Goal: Task Accomplishment & Management: Check status

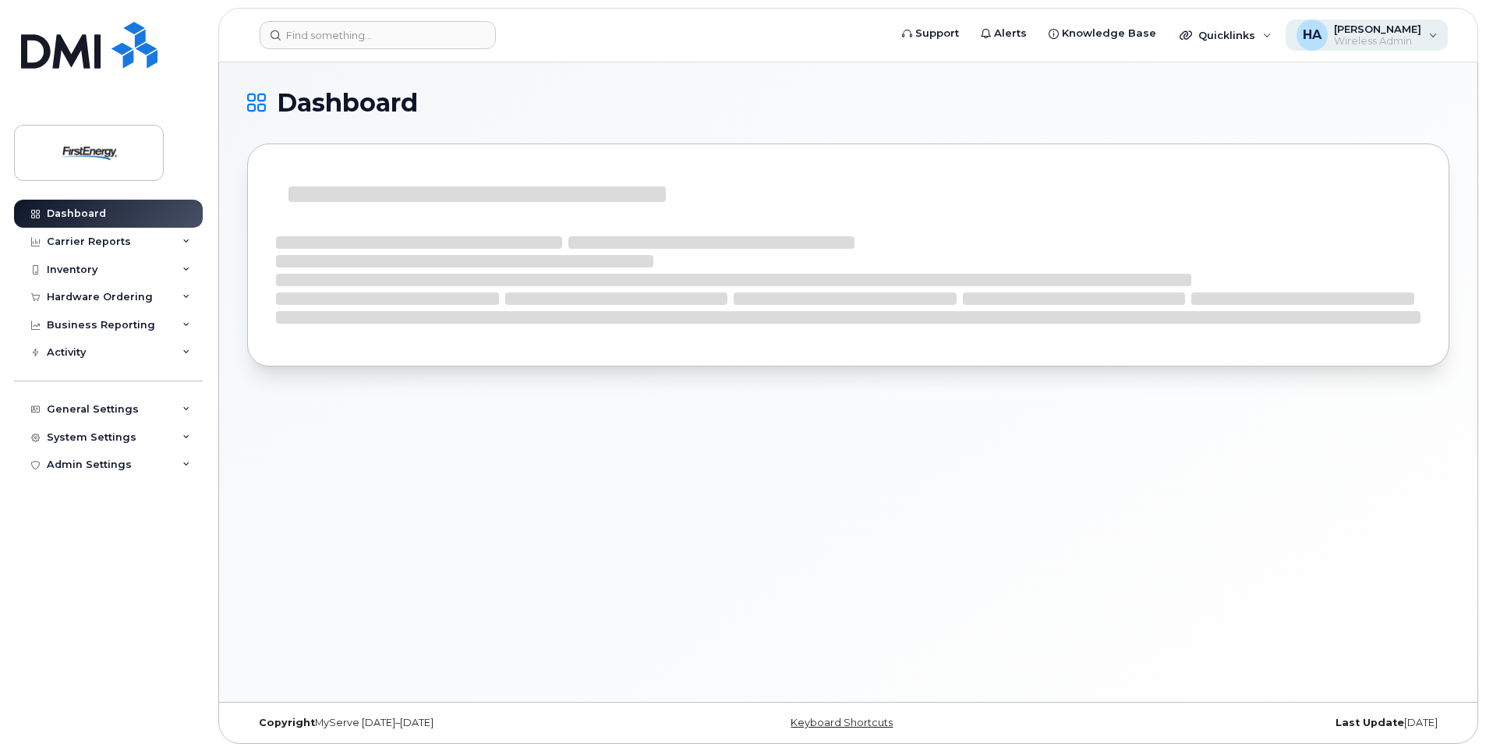
click at [1430, 37] on div "HA [PERSON_NAME] Wireless Admin" at bounding box center [1367, 34] width 163 height 31
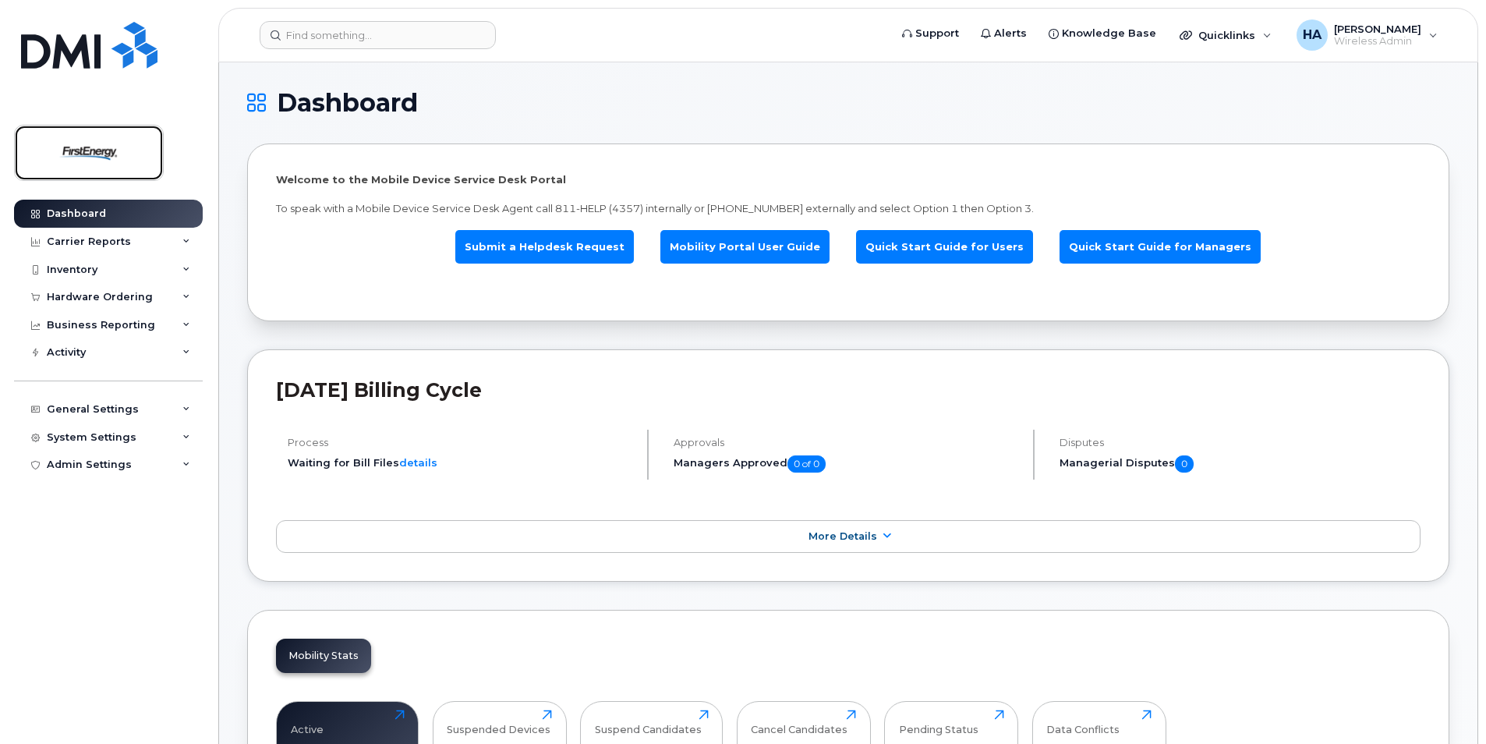
click at [93, 154] on img at bounding box center [89, 152] width 120 height 45
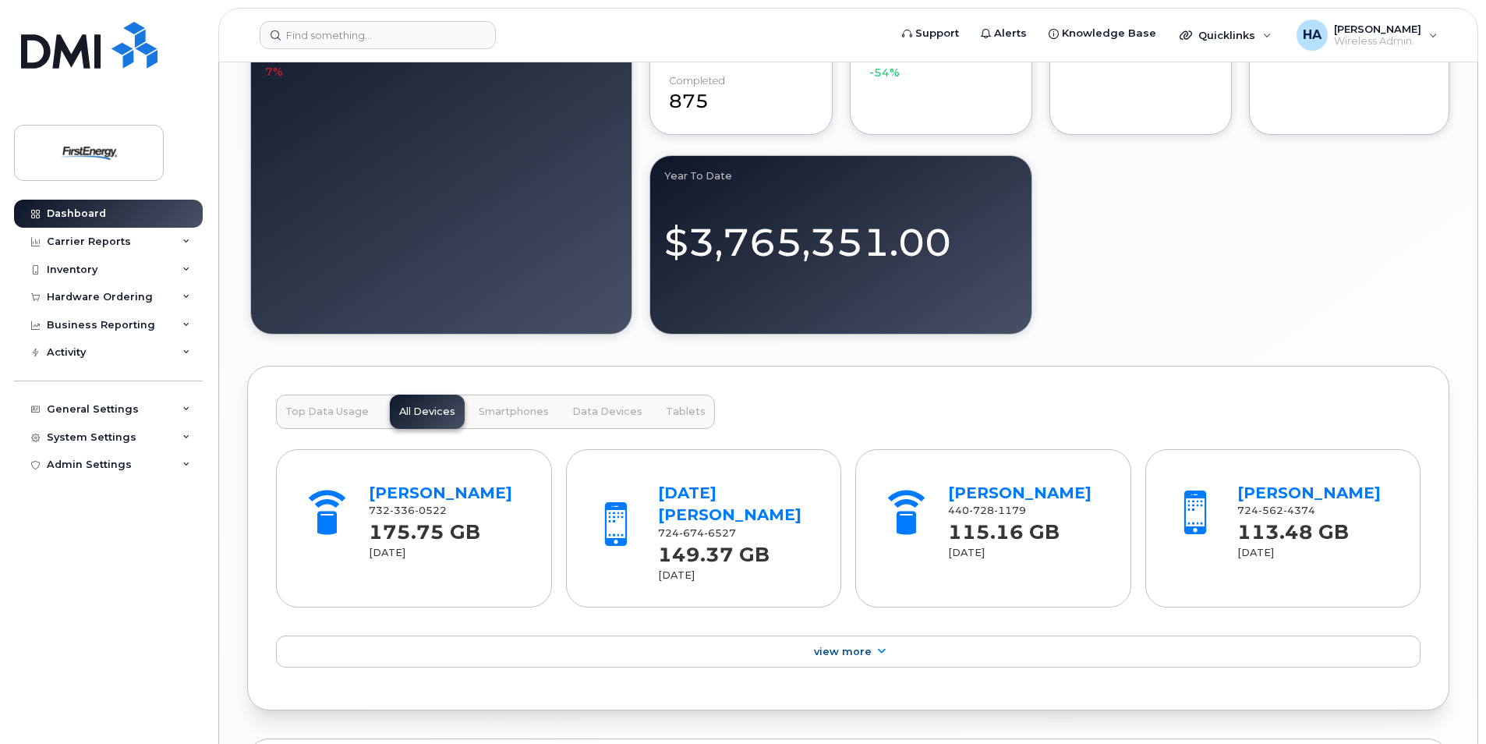
scroll to position [1458, 0]
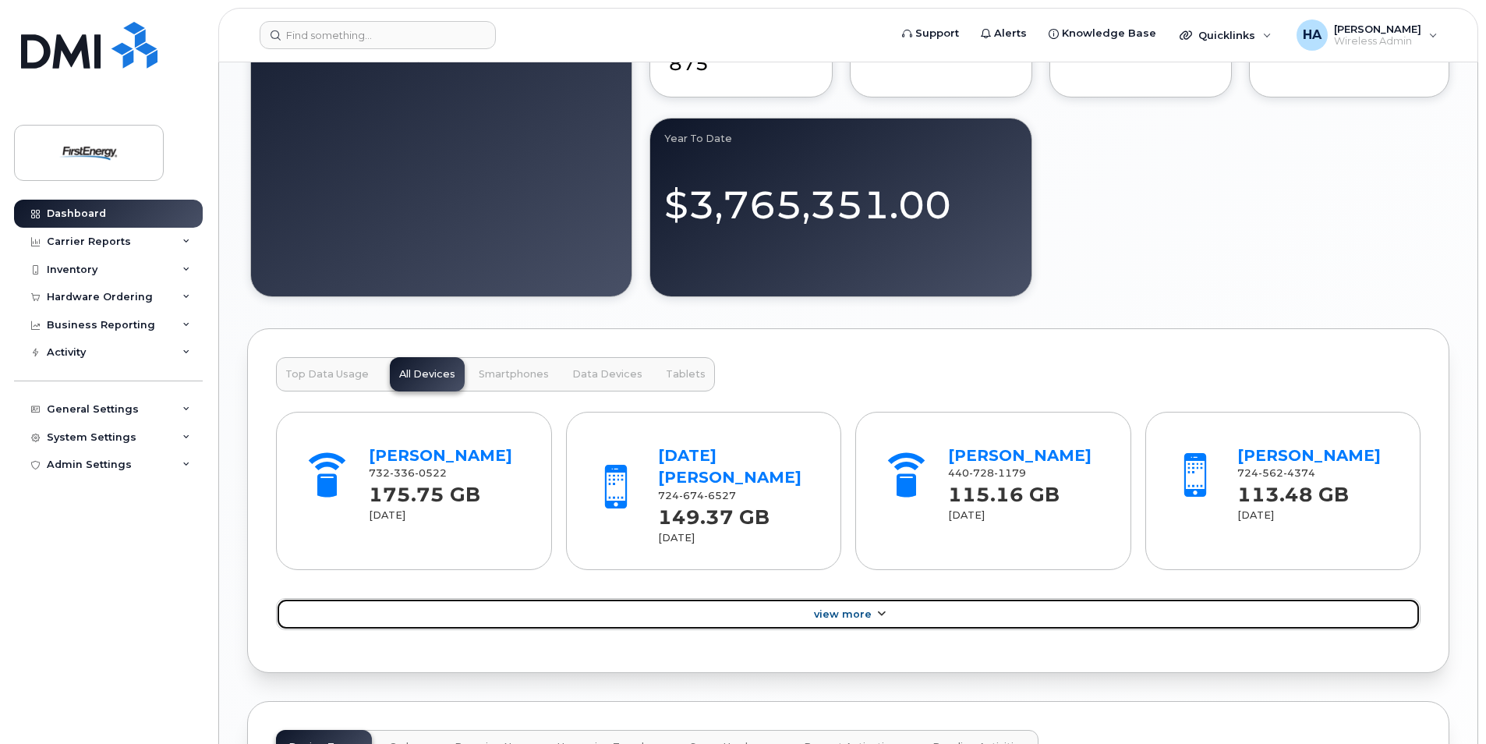
click at [834, 613] on span "View More" at bounding box center [843, 614] width 58 height 12
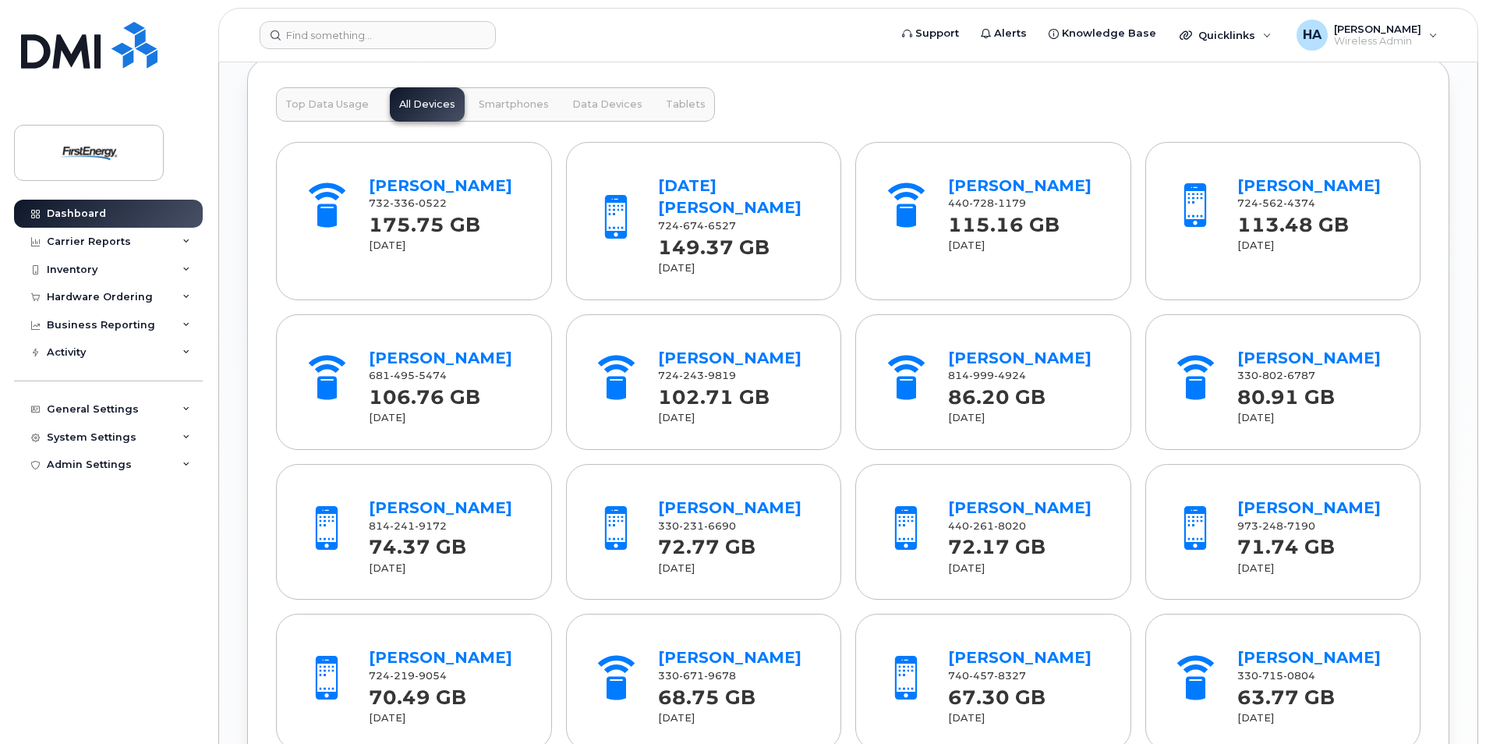
scroll to position [1536, 0]
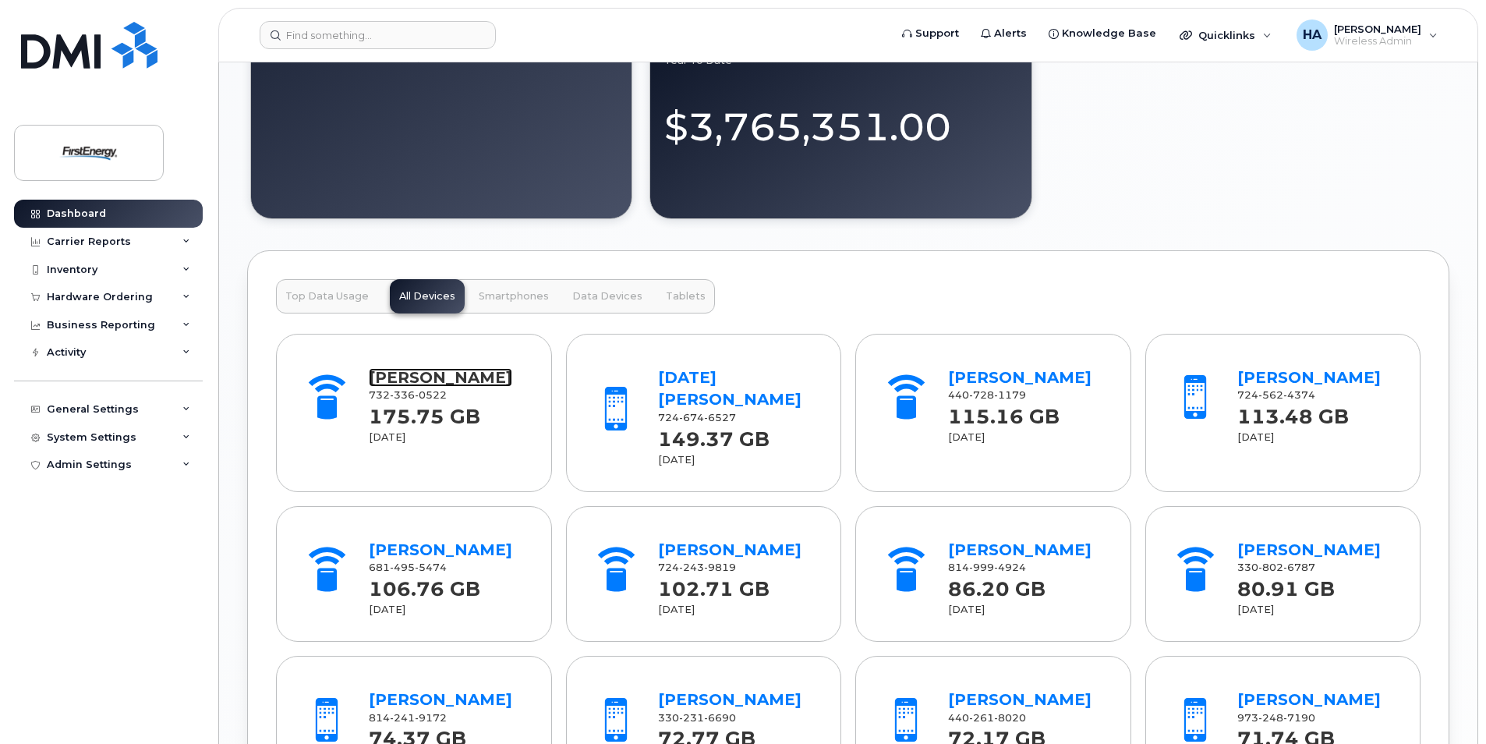
click at [391, 387] on link "[PERSON_NAME]" at bounding box center [440, 377] width 143 height 19
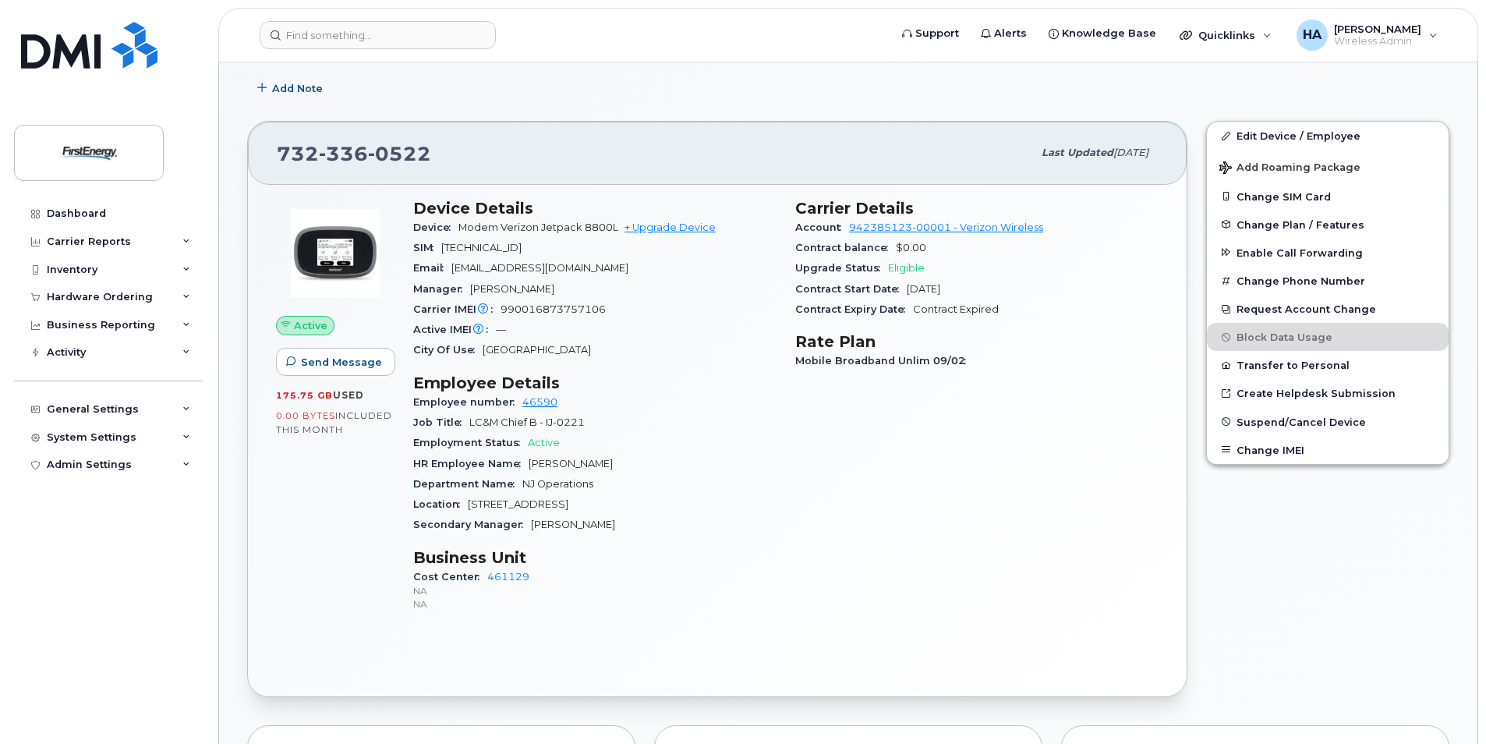
scroll to position [234, 0]
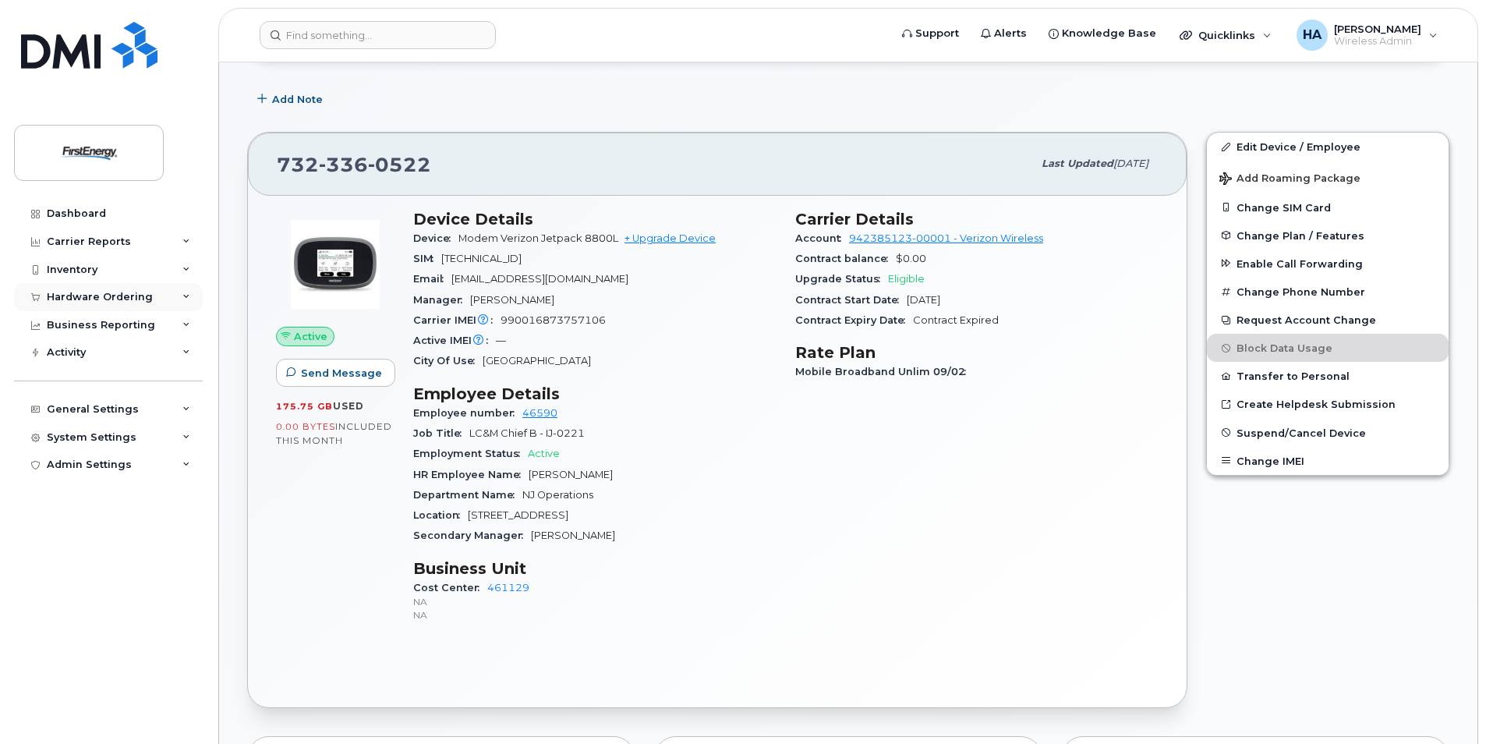
click at [164, 304] on div "Hardware Ordering" at bounding box center [108, 297] width 189 height 28
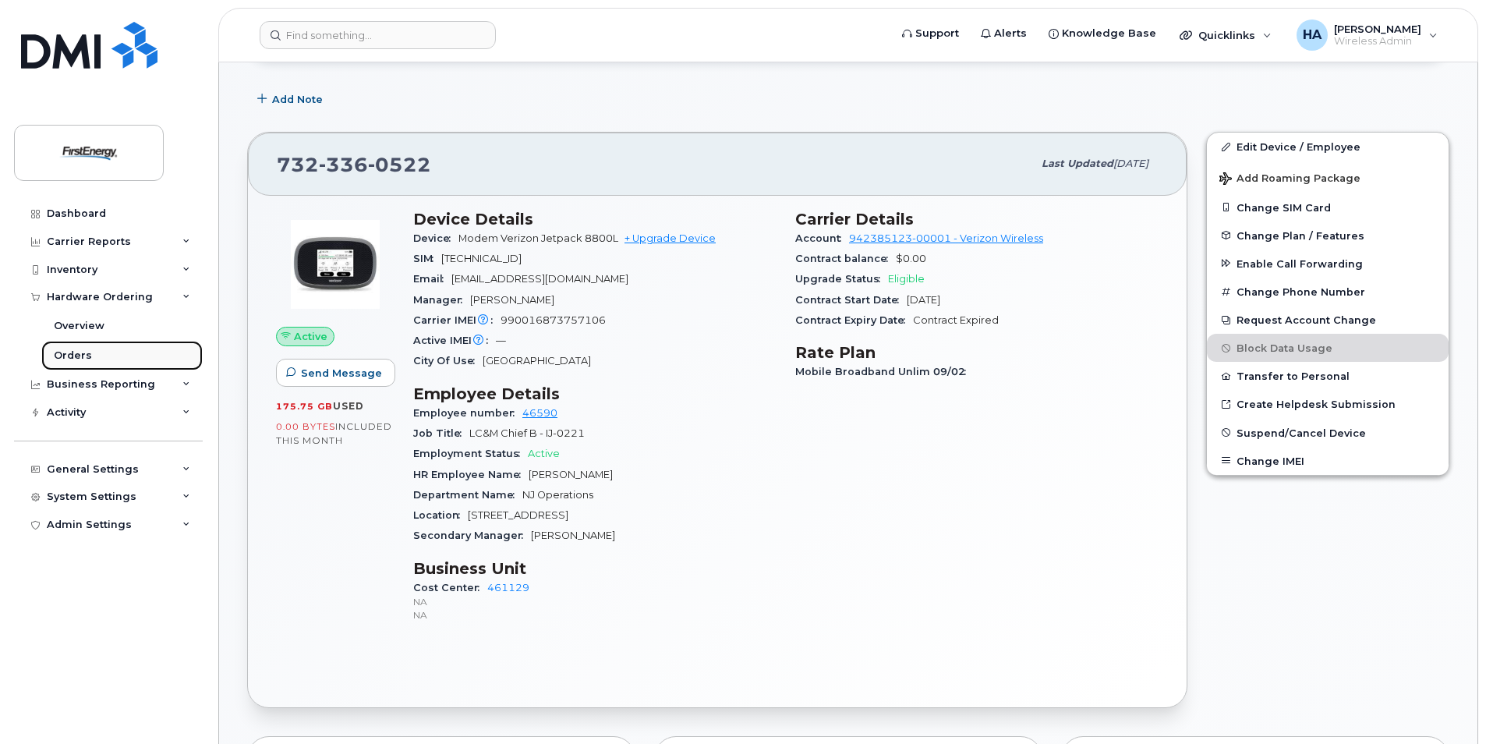
click at [78, 357] on div "Orders" at bounding box center [73, 356] width 38 height 14
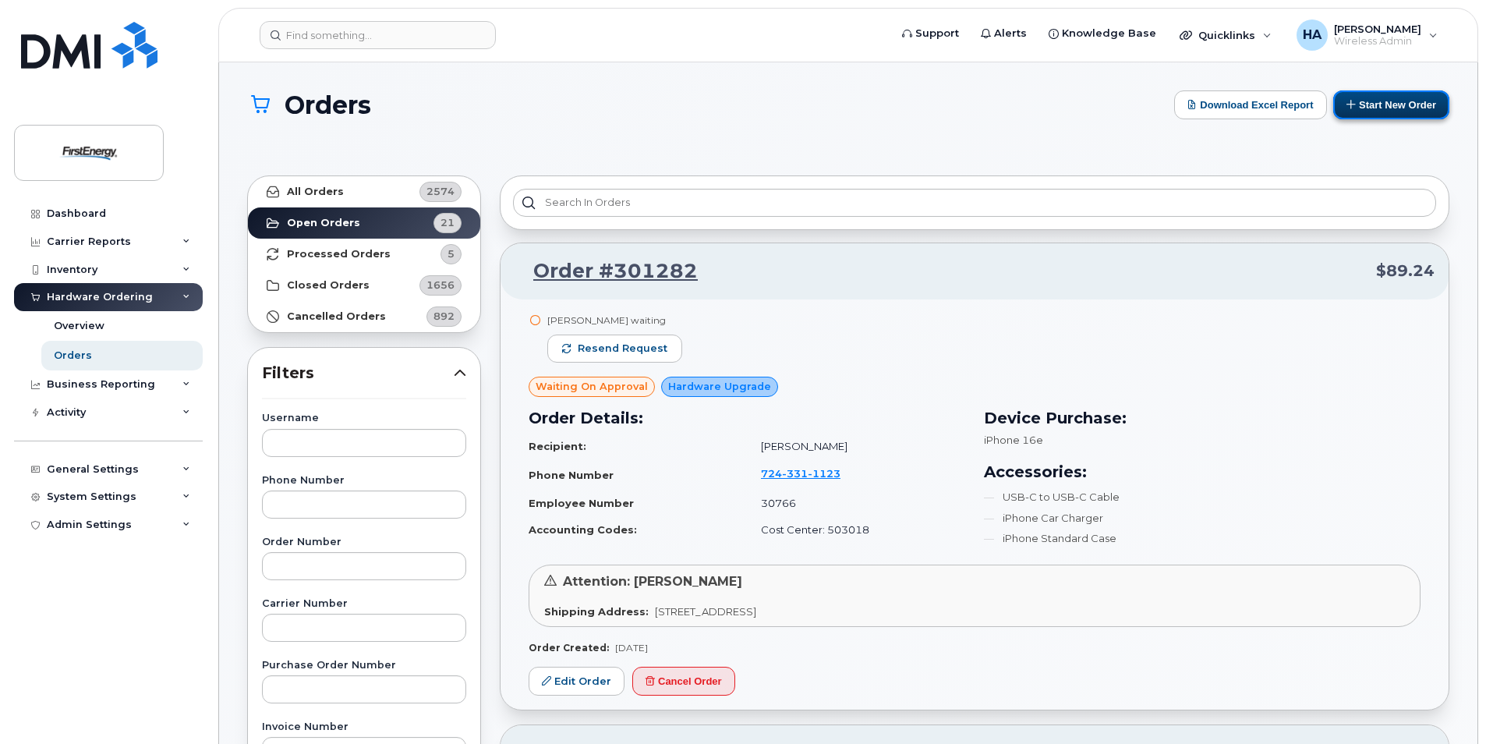
click at [1392, 112] on button "Start New Order" at bounding box center [1391, 104] width 116 height 29
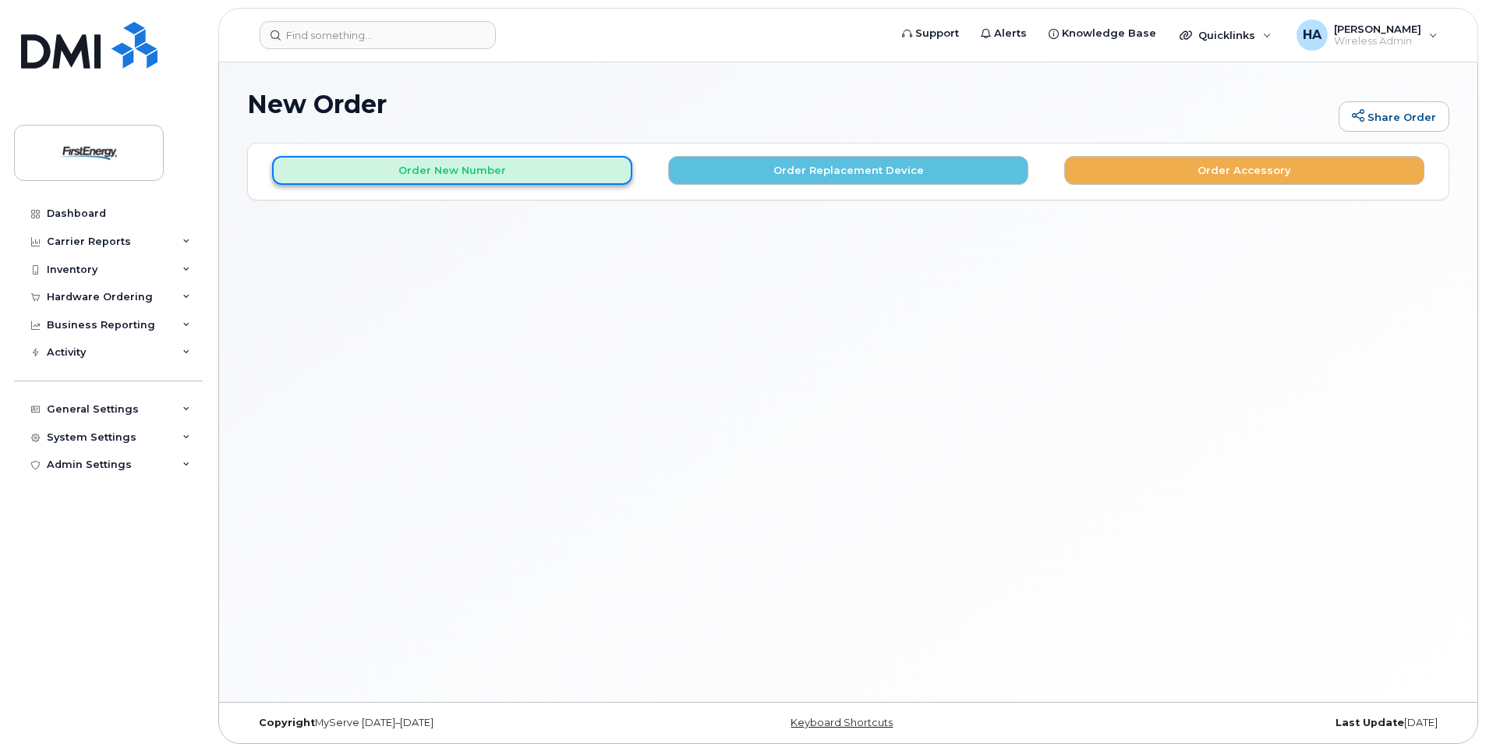
click at [441, 177] on button "Order New Number" at bounding box center [452, 170] width 360 height 29
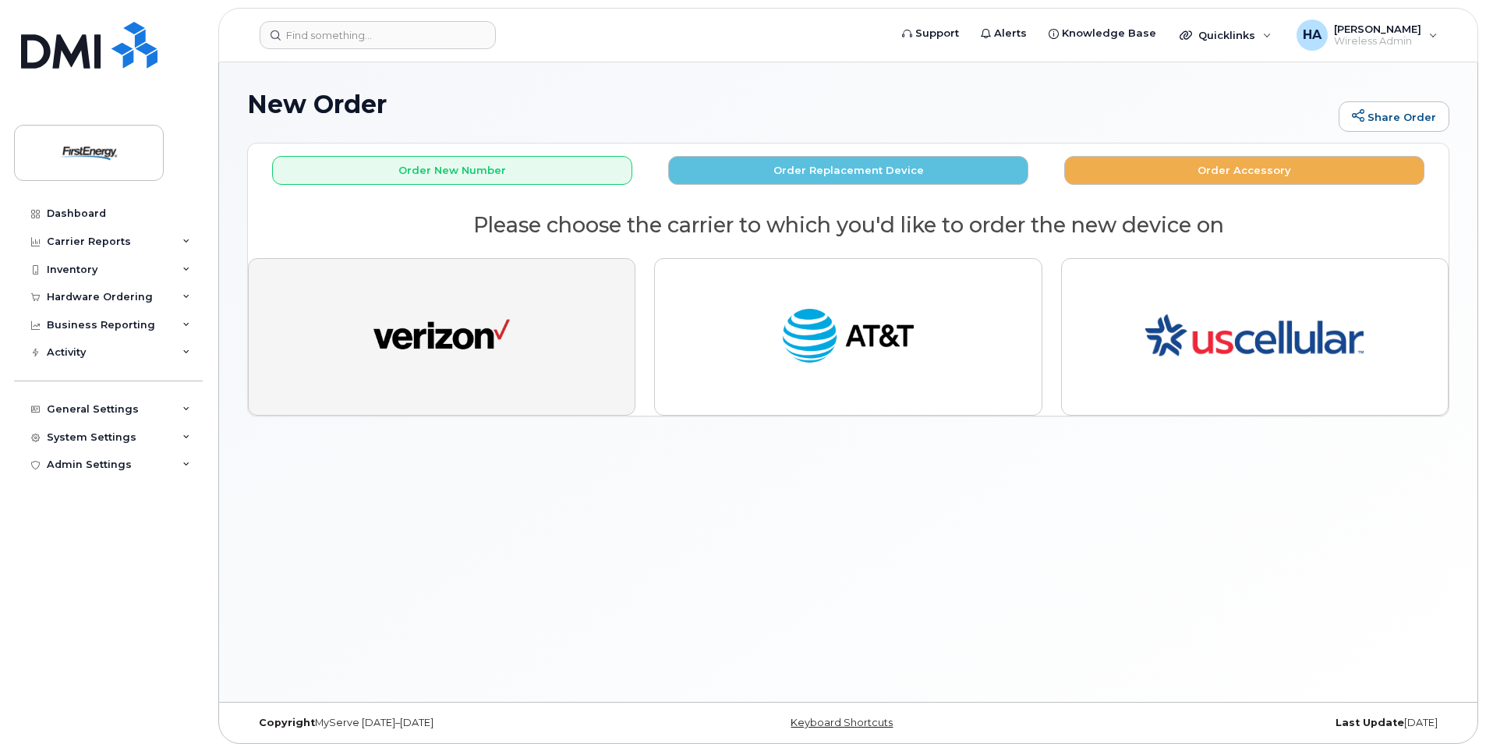
click at [514, 331] on button "button" at bounding box center [442, 336] width 388 height 157
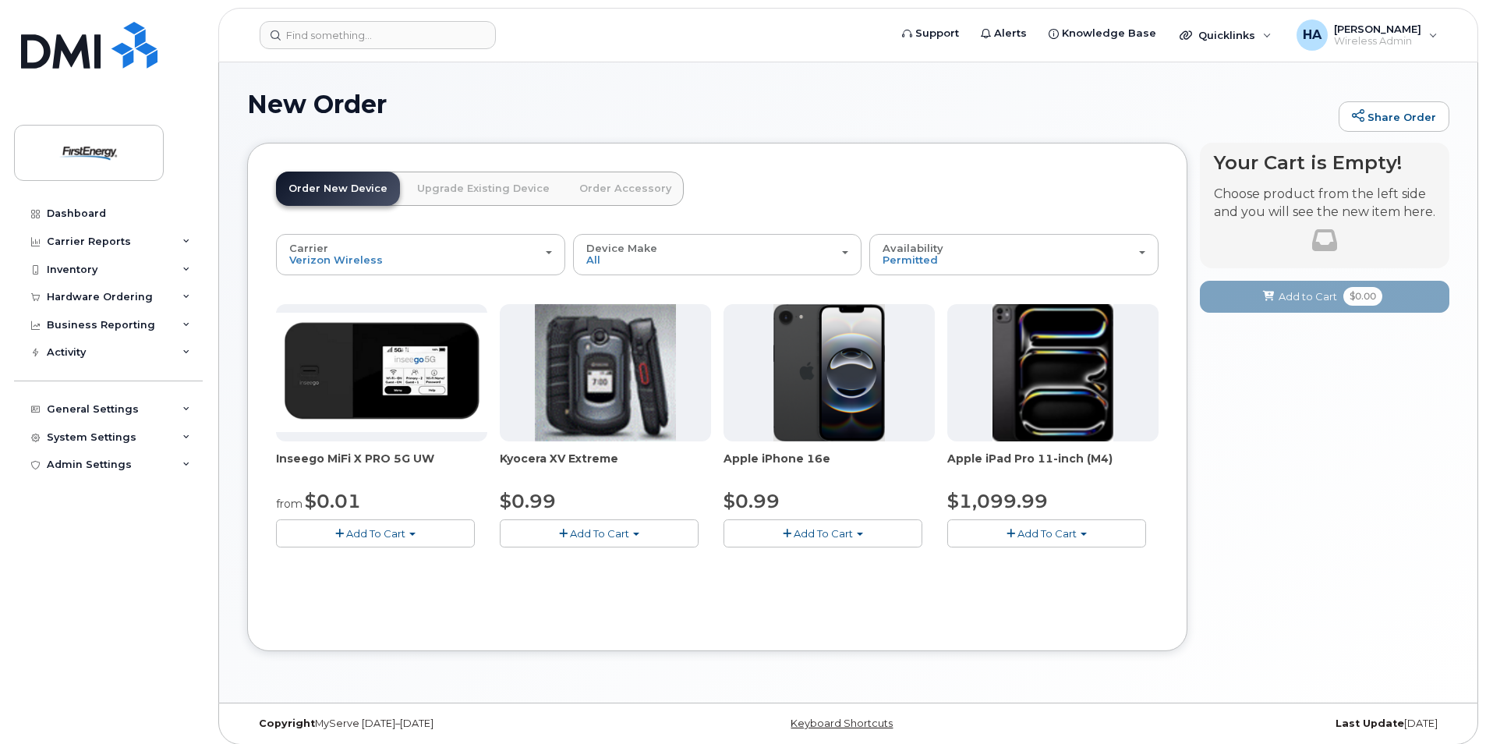
click at [1081, 385] on img at bounding box center [1053, 372] width 121 height 137
click at [1060, 535] on span "Add To Cart" at bounding box center [1046, 533] width 59 height 12
click at [1010, 536] on span "button" at bounding box center [1011, 534] width 9 height 10
click at [1088, 532] on button "Add To Cart" at bounding box center [1046, 532] width 199 height 27
click at [1058, 563] on link "$1099.99 - 2 Year Activation" at bounding box center [1039, 562] width 177 height 19
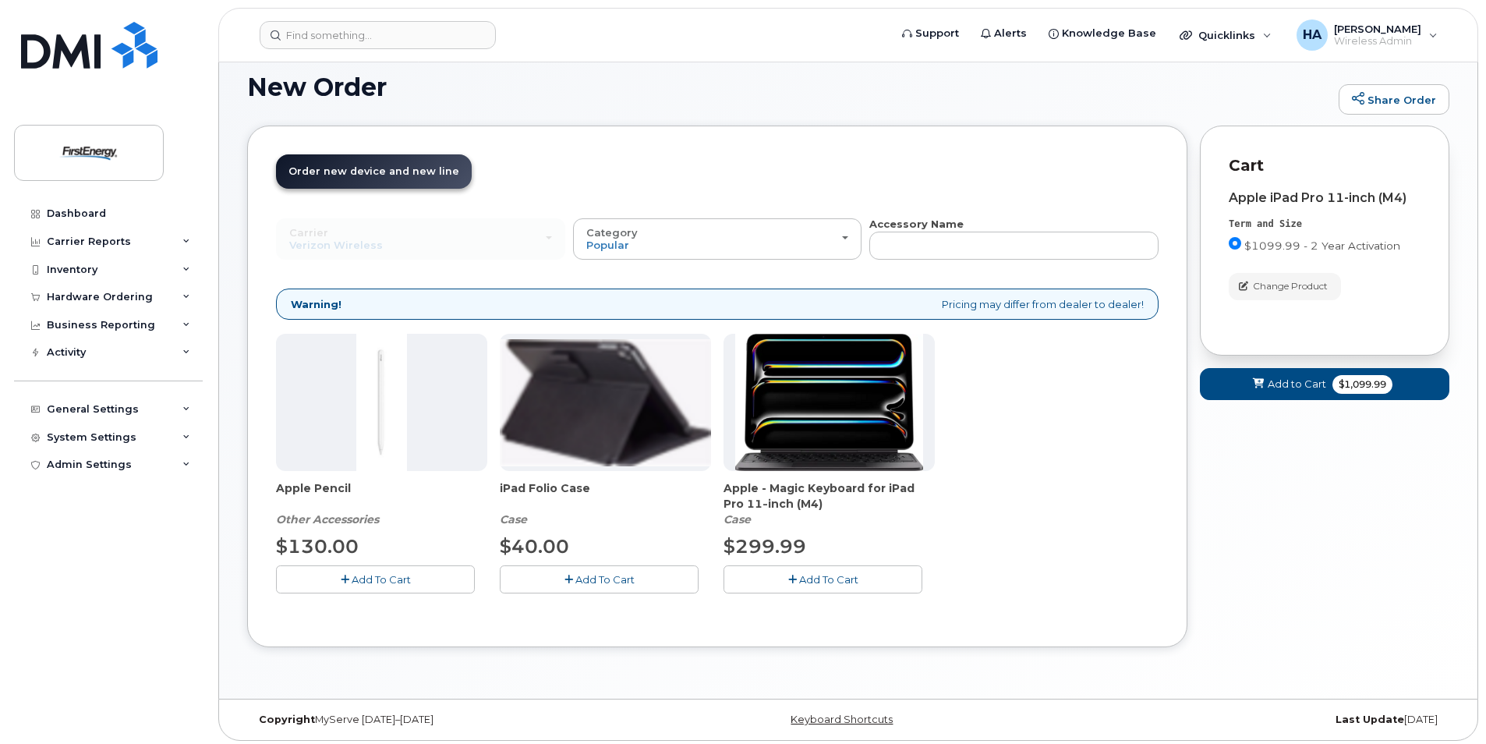
scroll to position [22, 0]
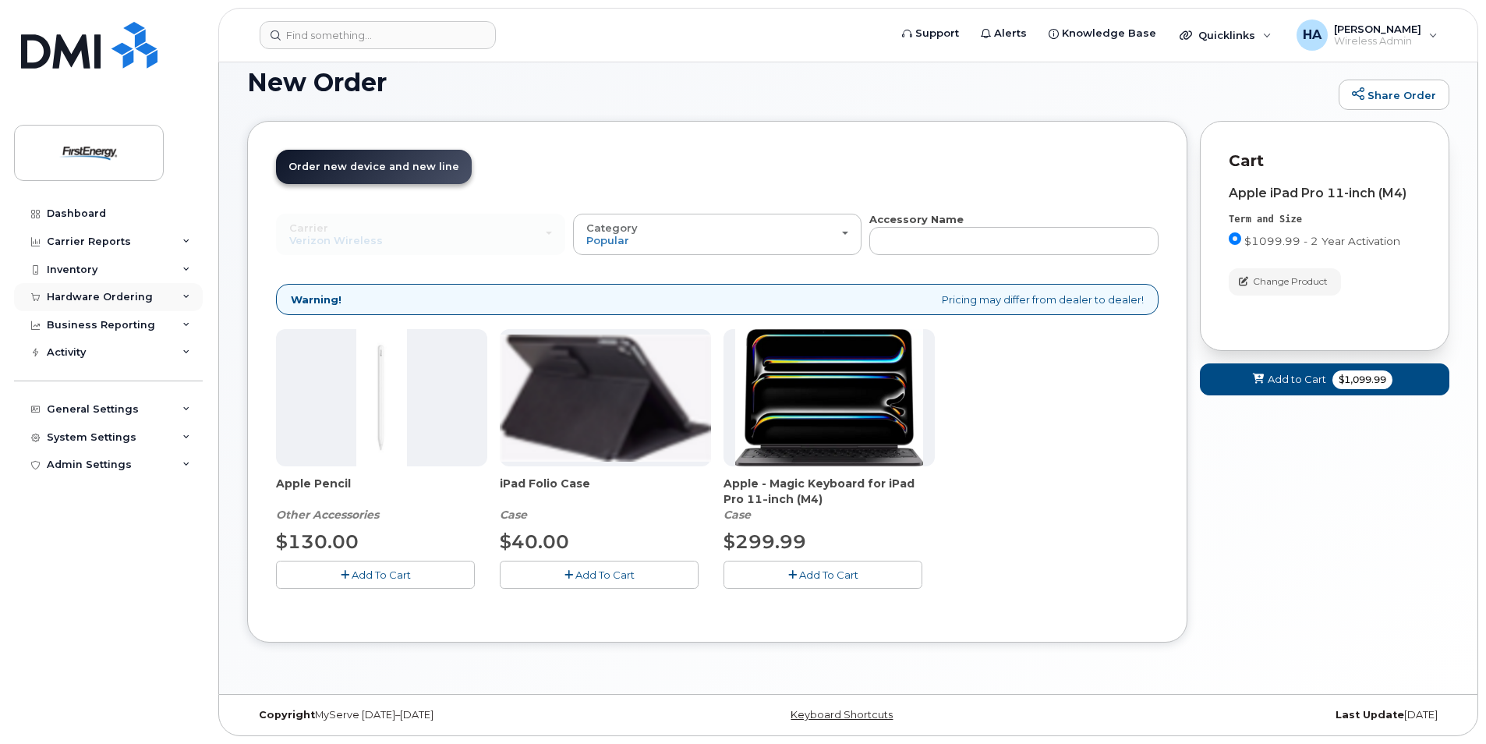
click at [189, 298] on icon at bounding box center [186, 297] width 8 height 8
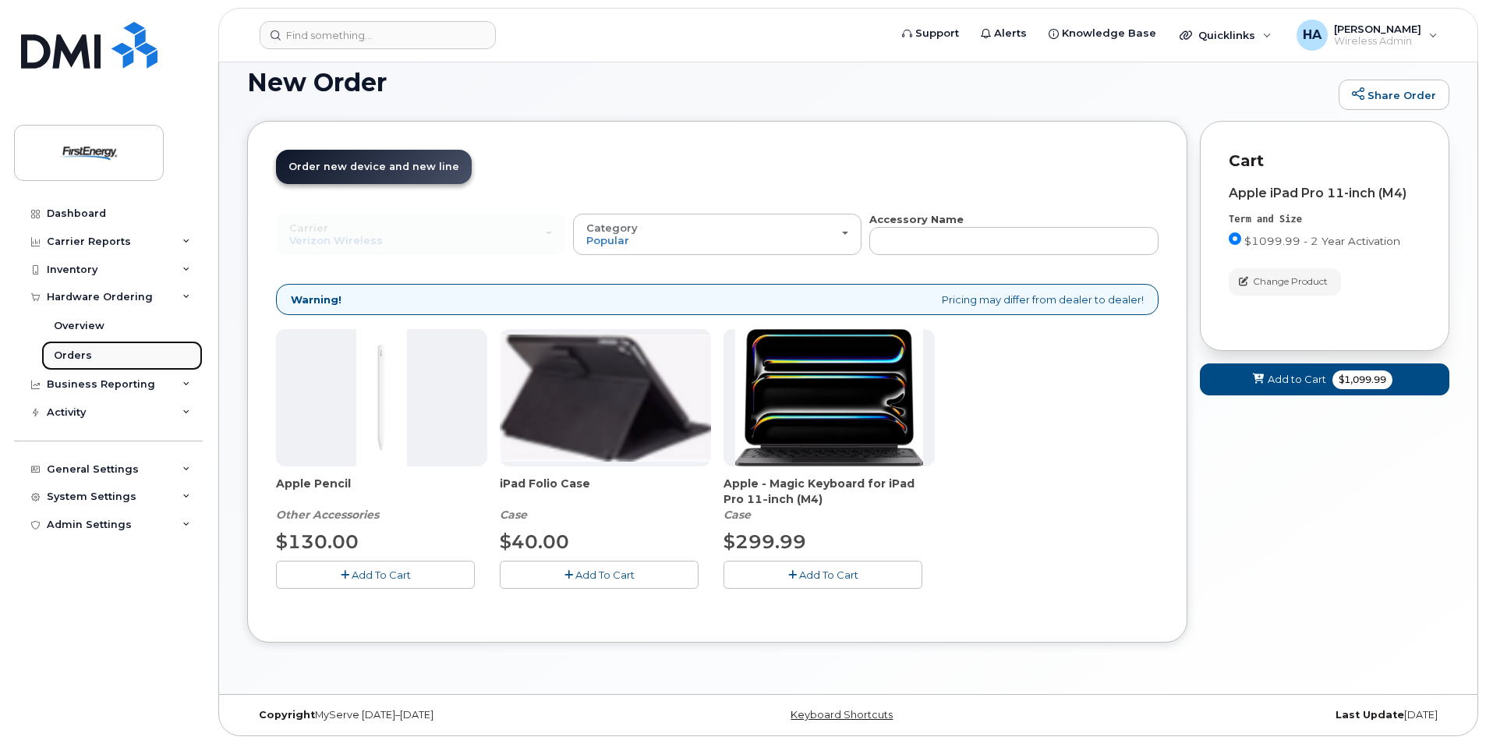
click at [77, 358] on div "Orders" at bounding box center [73, 356] width 38 height 14
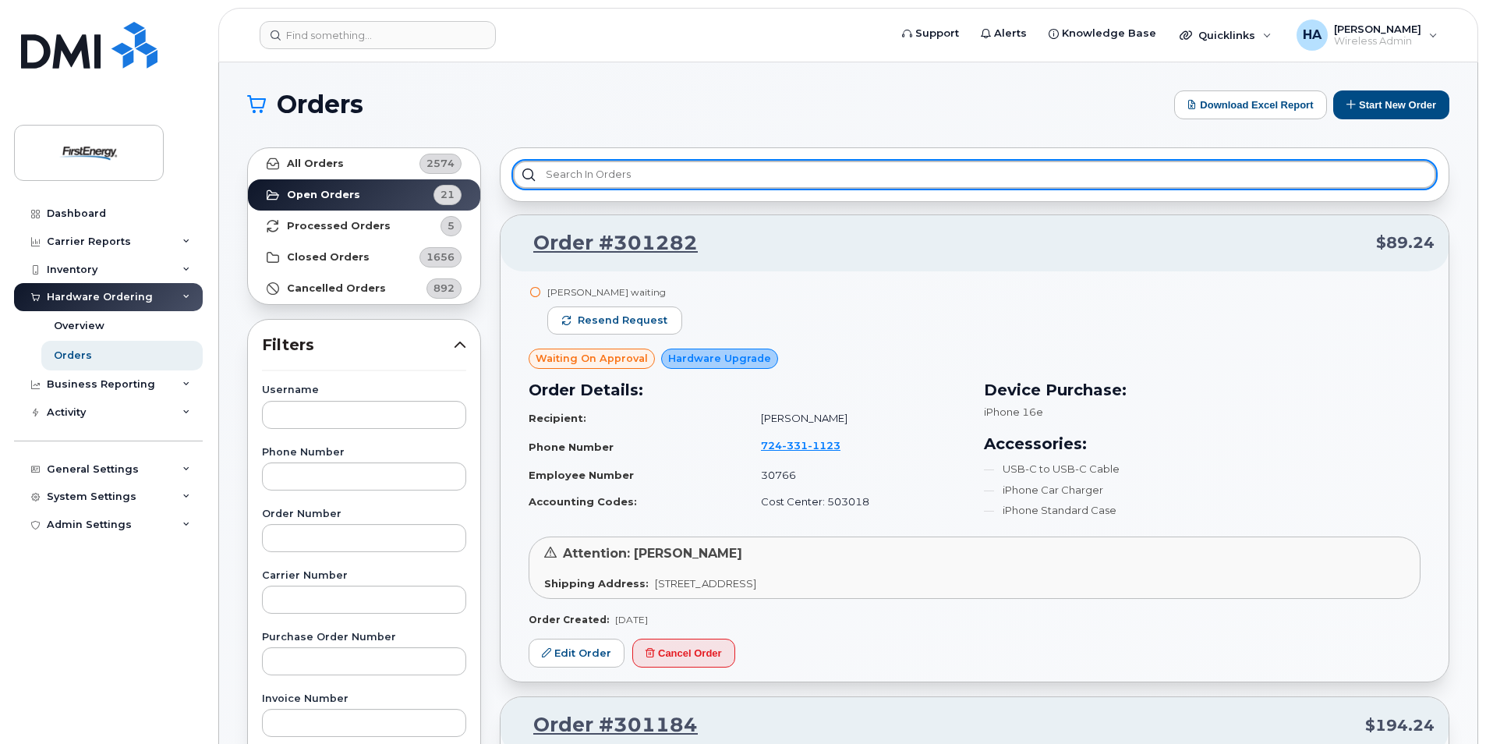
click at [595, 174] on input "text" at bounding box center [974, 175] width 923 height 28
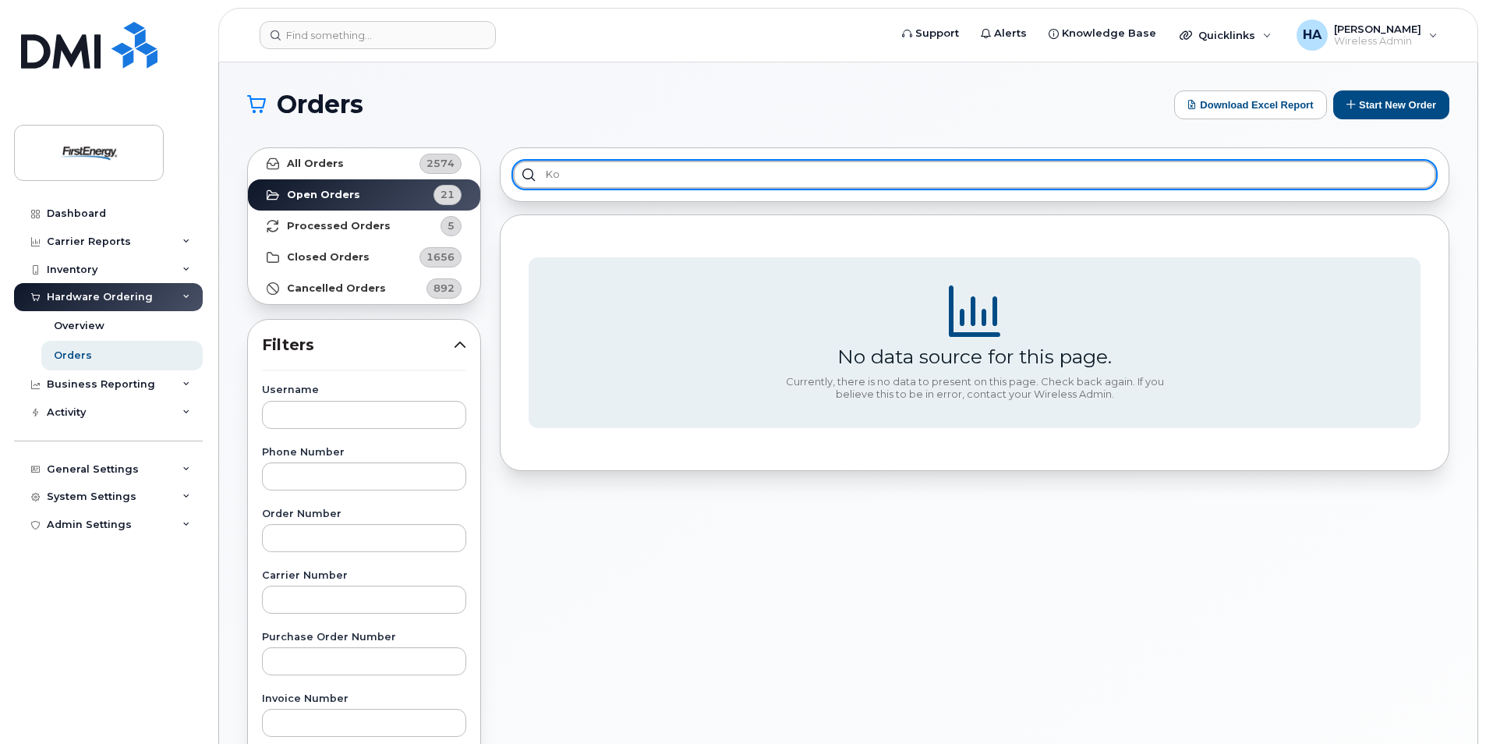
type input "k"
type input "kishore"
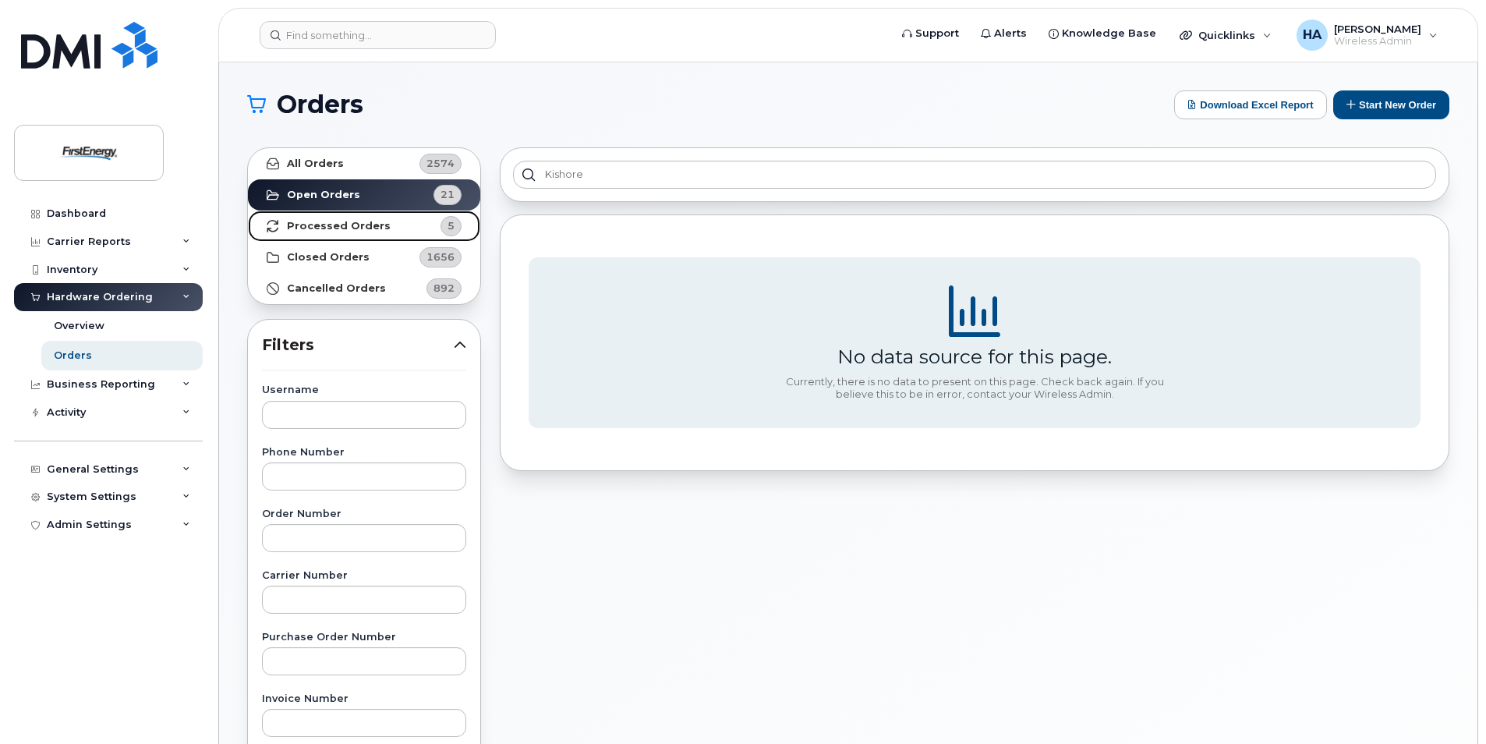
click at [363, 218] on link "Processed Orders 5" at bounding box center [364, 226] width 232 height 31
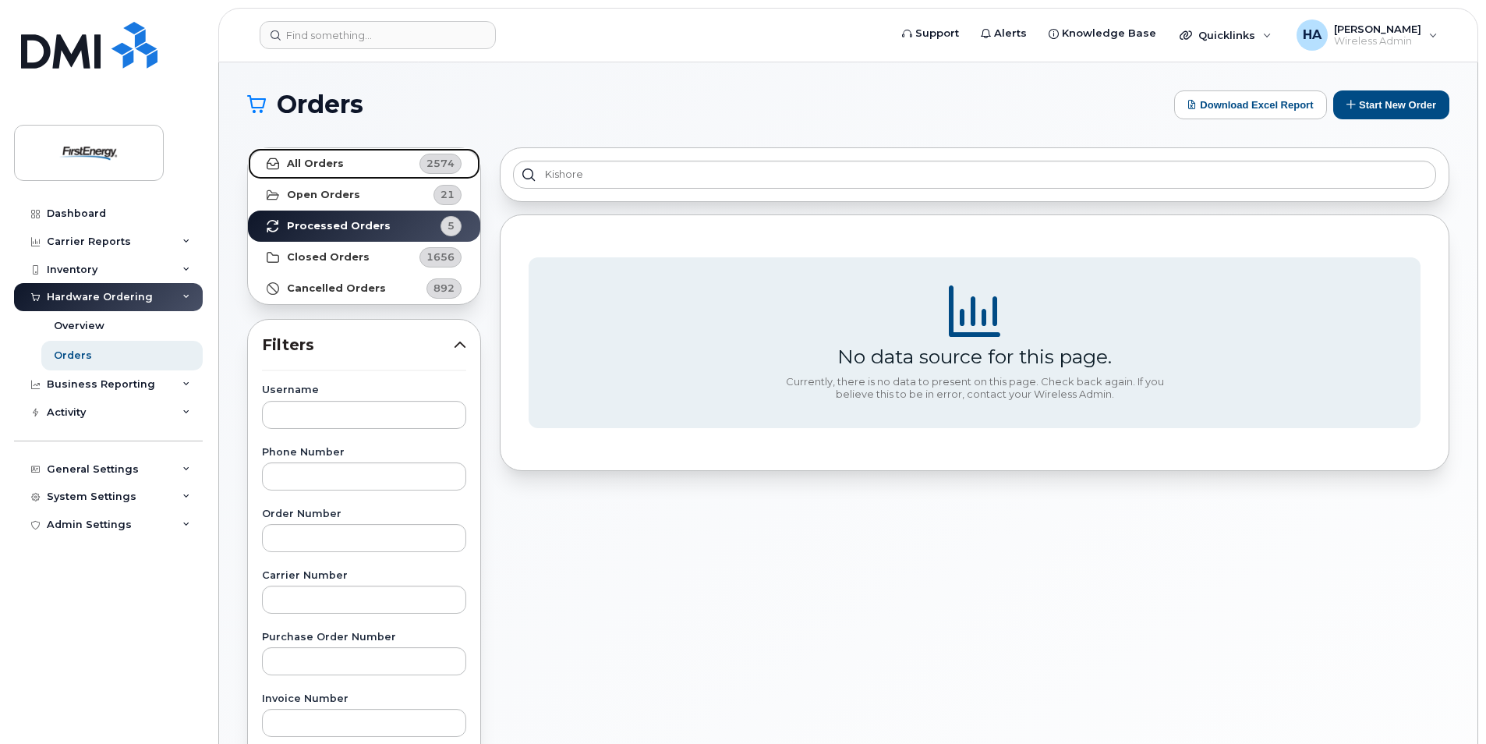
click at [336, 165] on strong "All Orders" at bounding box center [315, 163] width 57 height 12
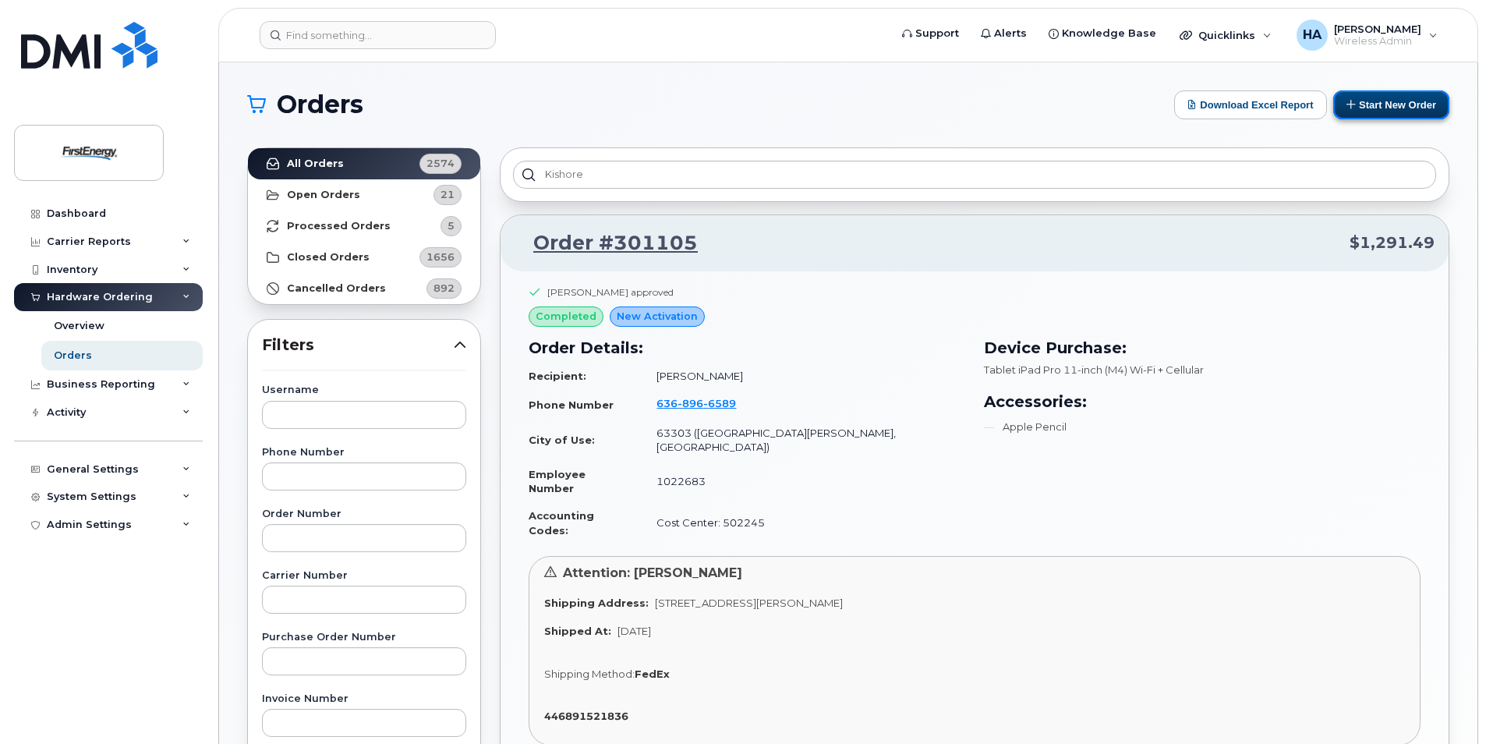
click at [1366, 114] on button "Start New Order" at bounding box center [1391, 104] width 116 height 29
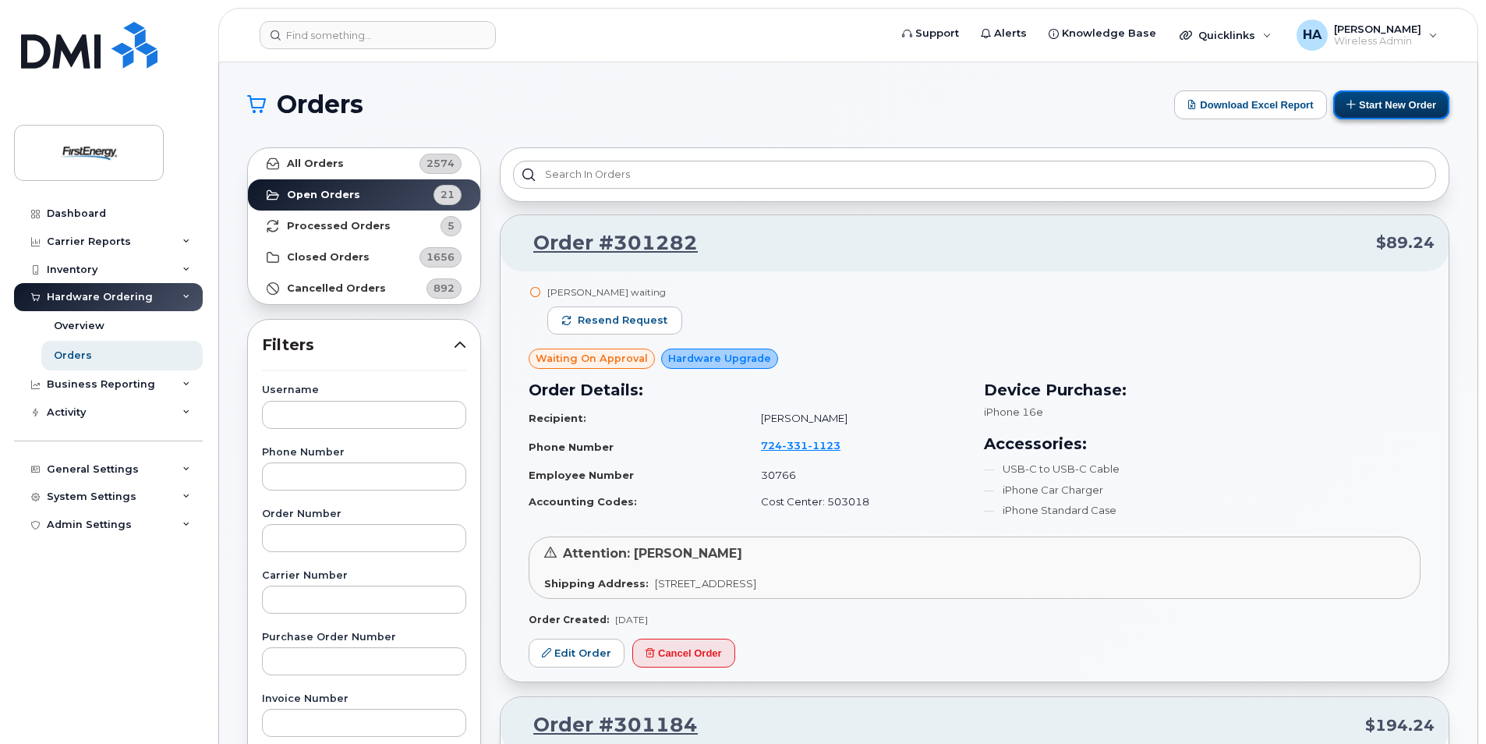
click at [1396, 99] on button "Start New Order" at bounding box center [1391, 104] width 116 height 29
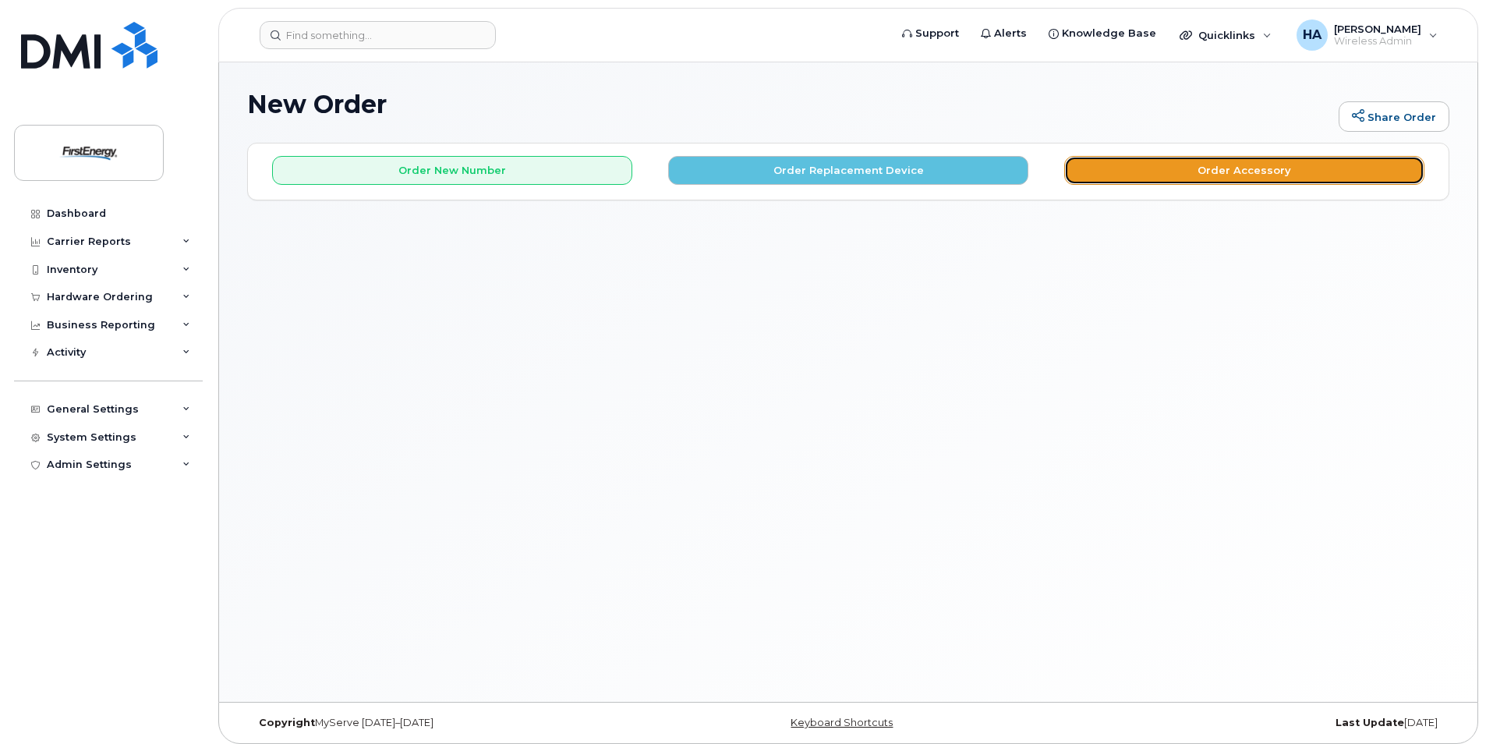
click at [1175, 175] on button "Order Accessory" at bounding box center [1244, 170] width 360 height 29
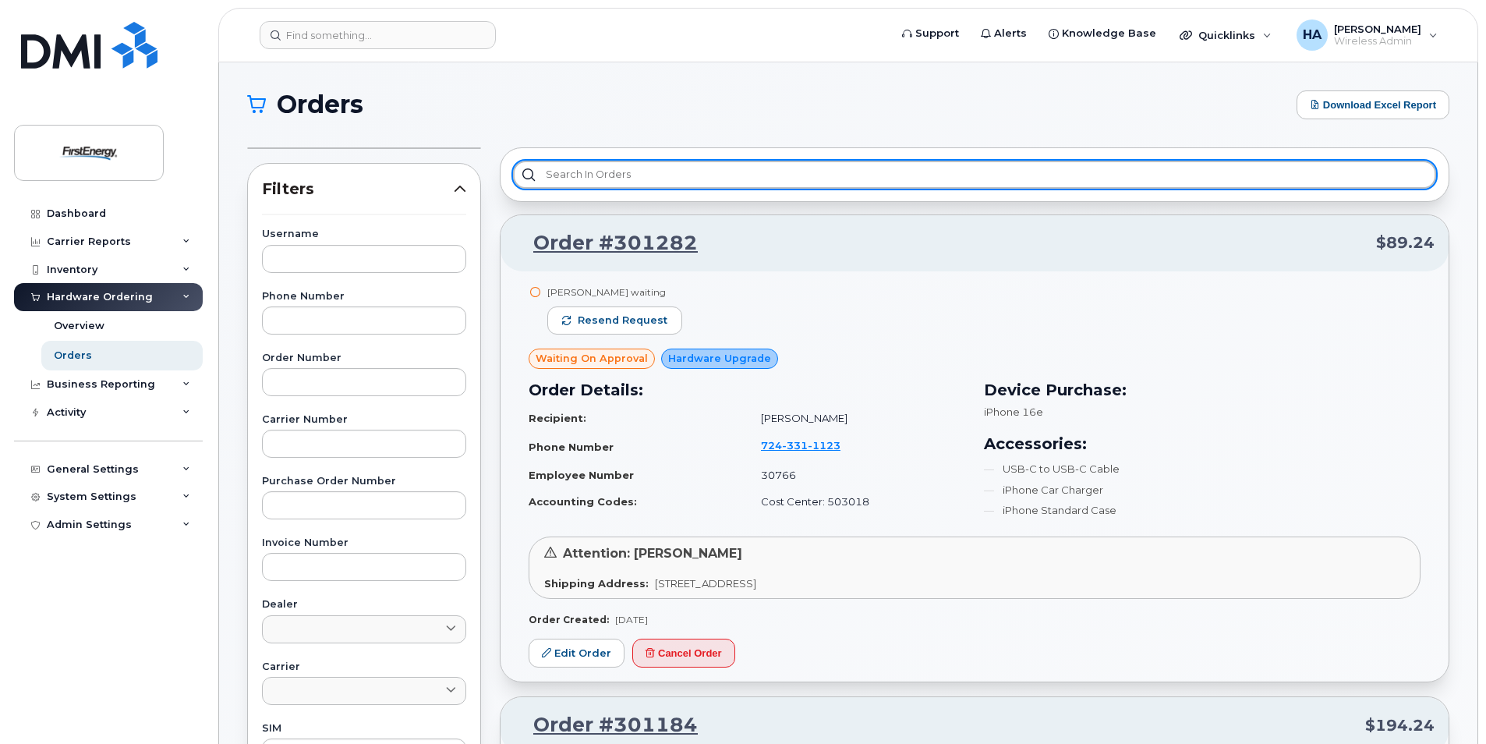
click at [632, 175] on input "text" at bounding box center [974, 175] width 923 height 28
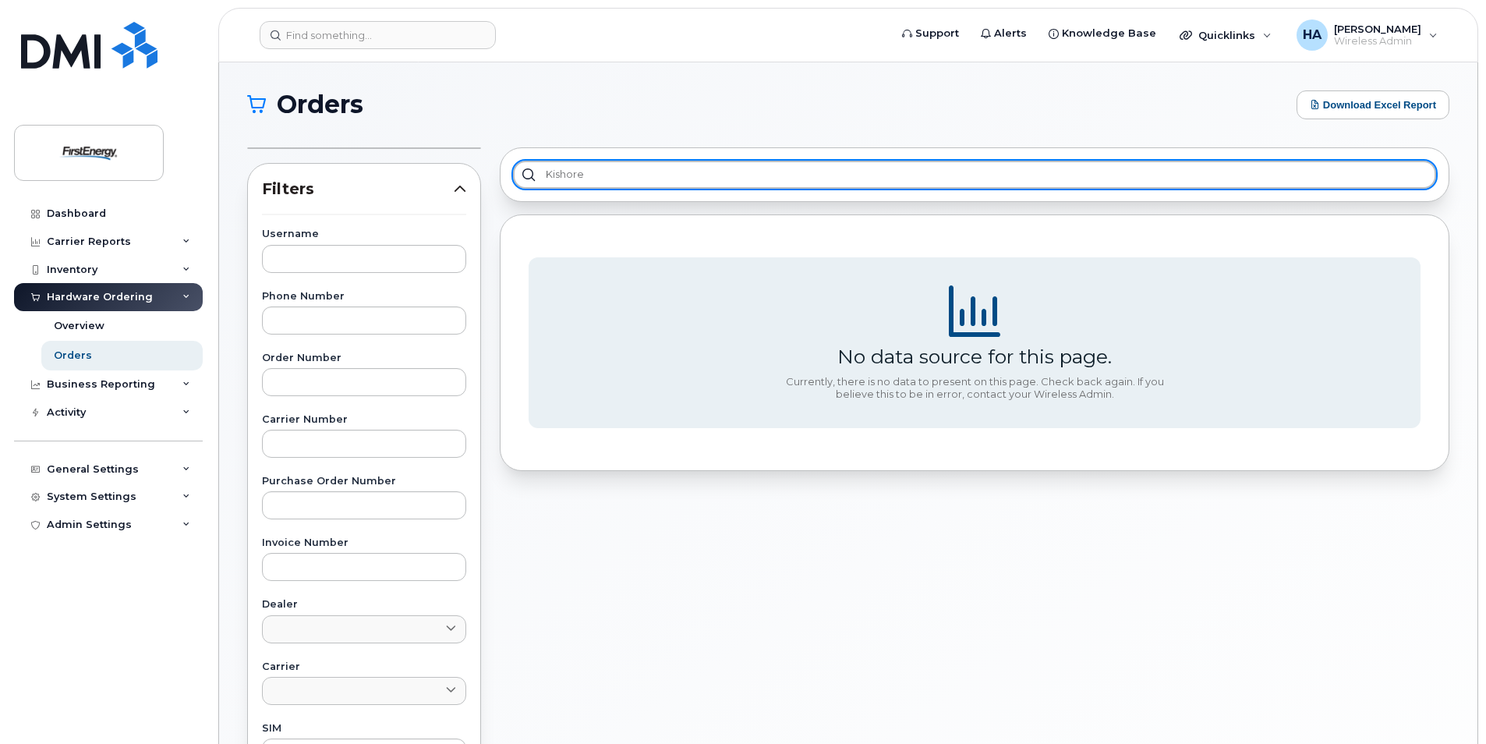
type input "kishore"
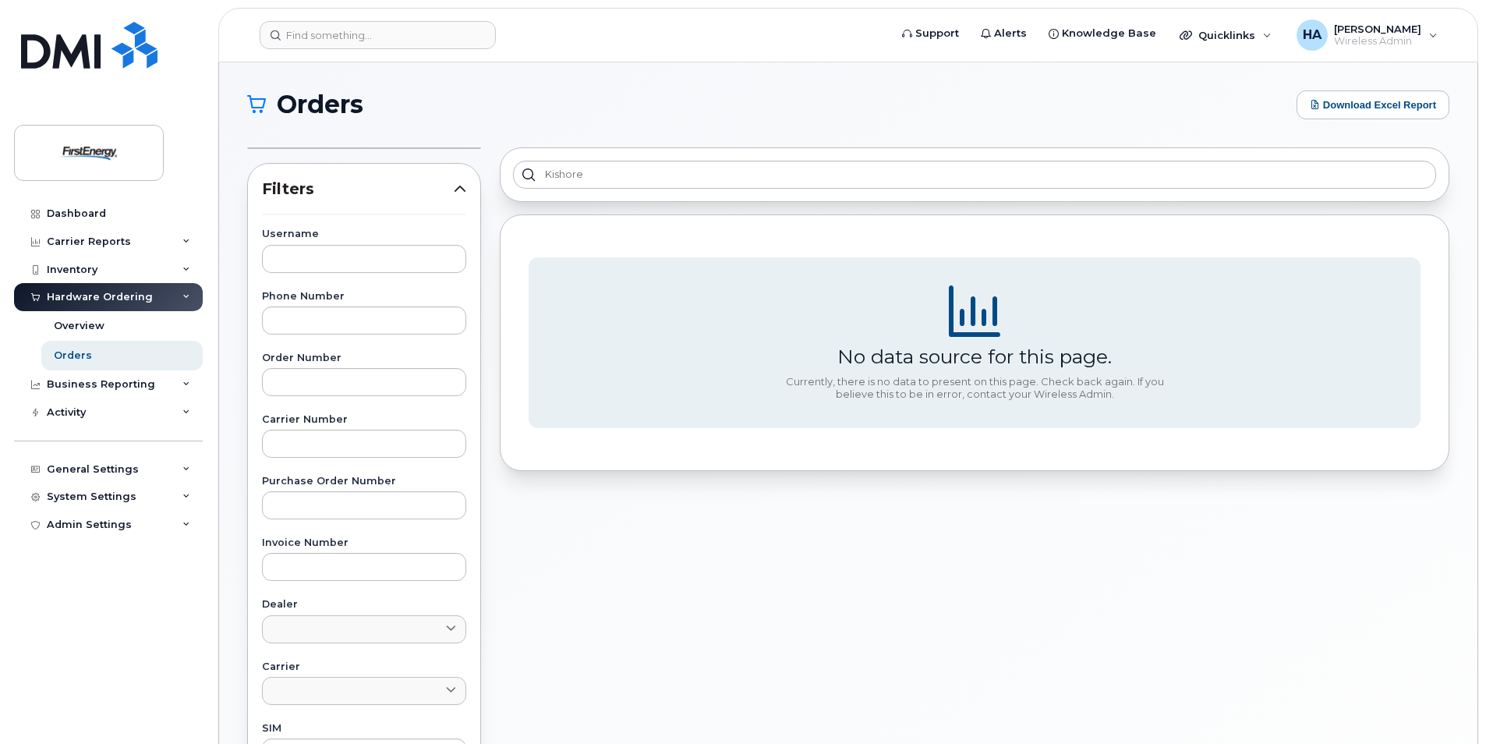
click at [464, 191] on icon at bounding box center [460, 188] width 12 height 12
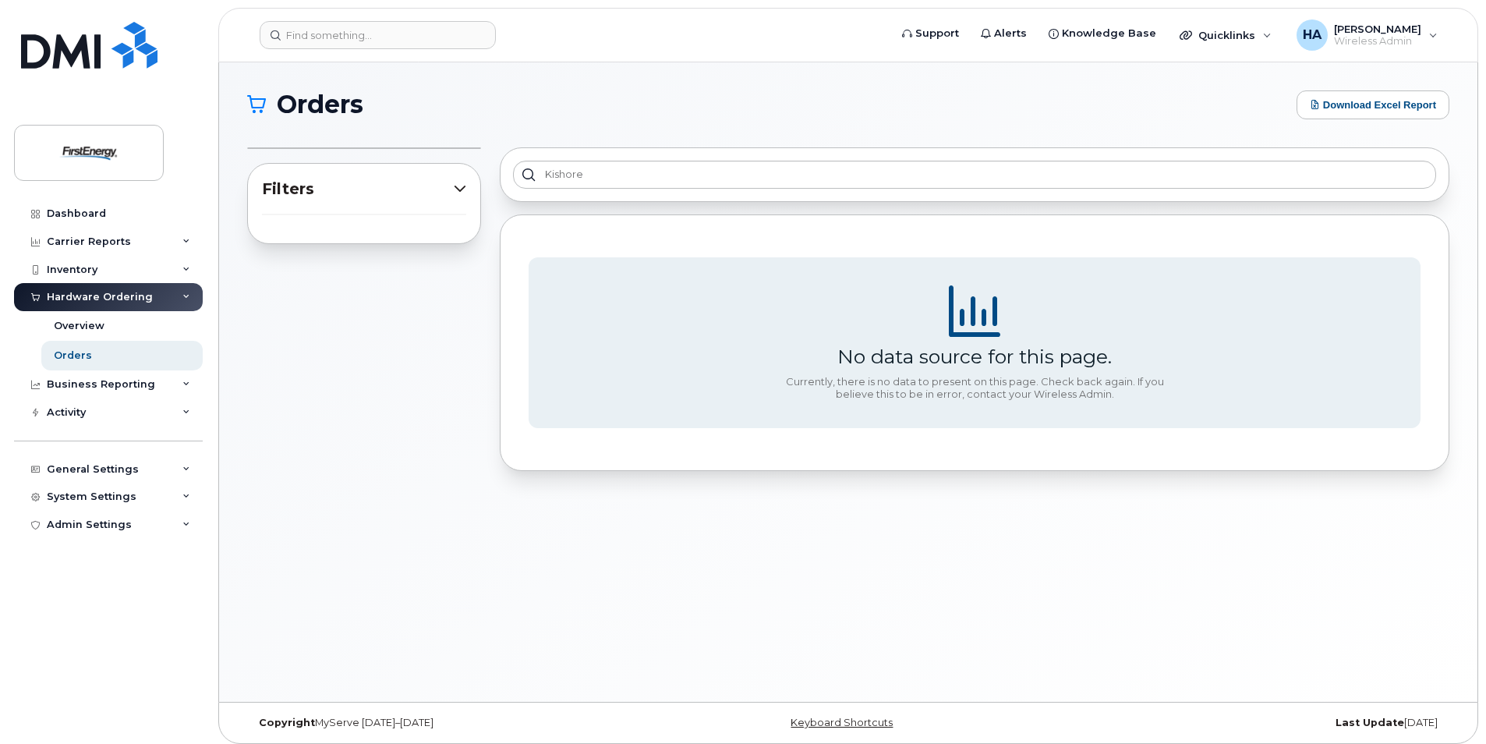
click at [460, 190] on icon at bounding box center [460, 188] width 12 height 12
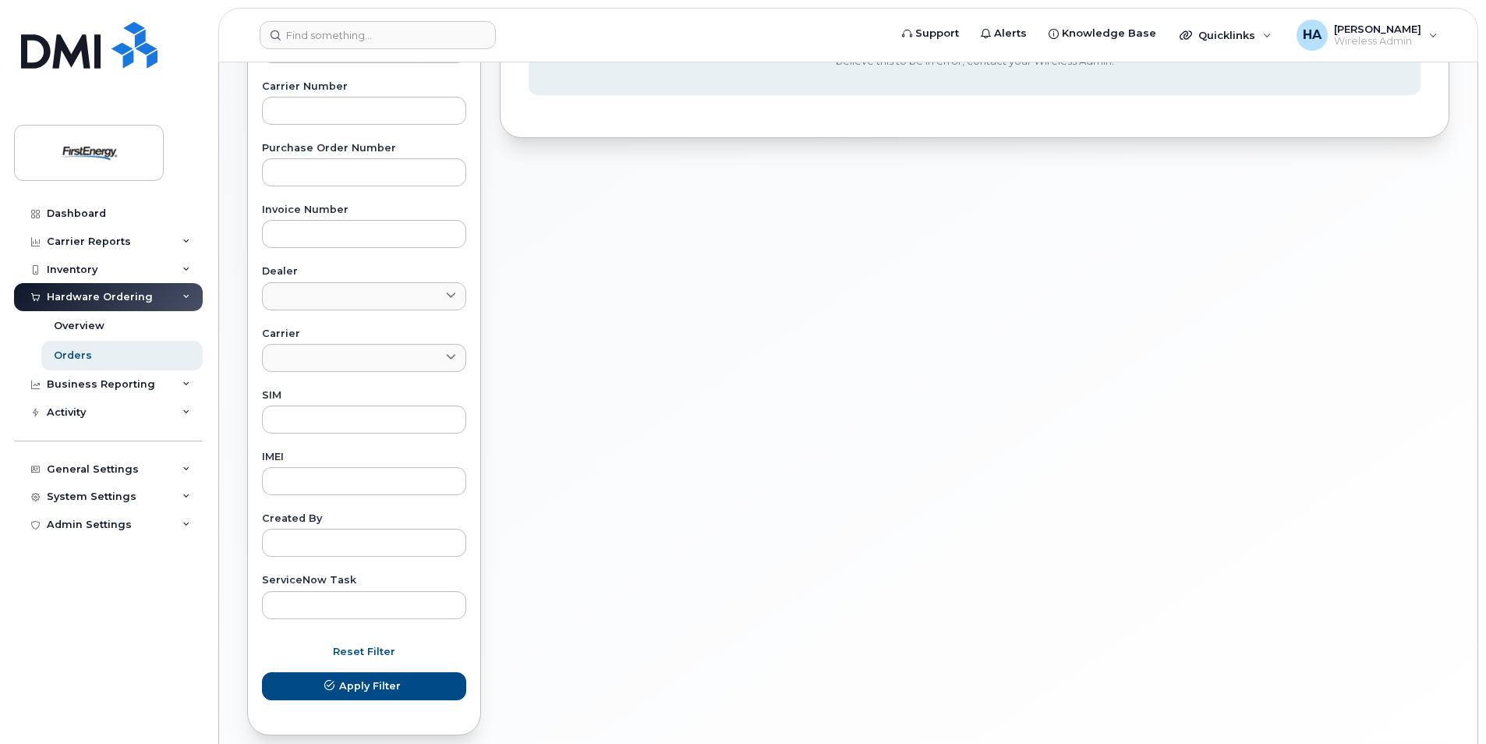
scroll to position [402, 0]
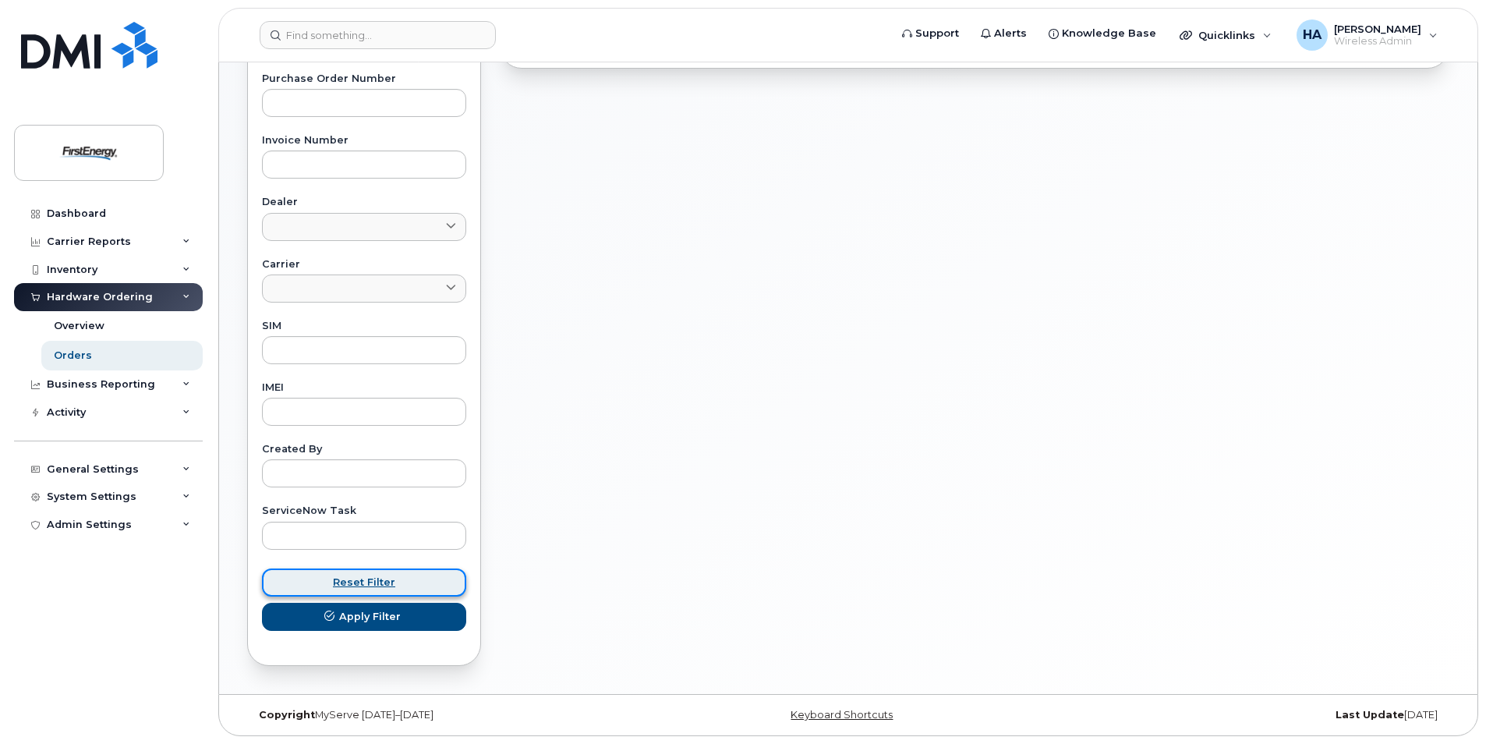
click at [388, 586] on span "Reset Filter" at bounding box center [364, 582] width 62 height 15
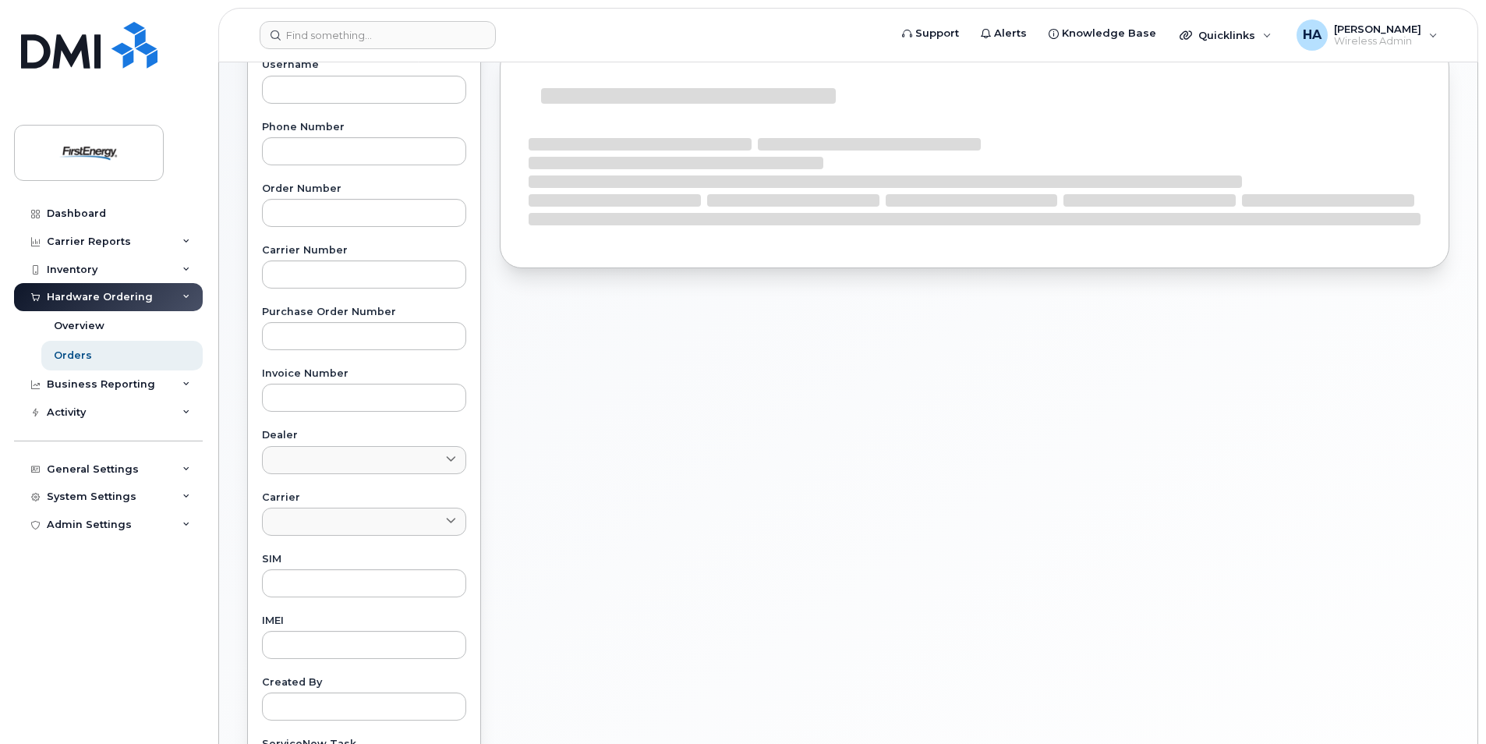
scroll to position [0, 0]
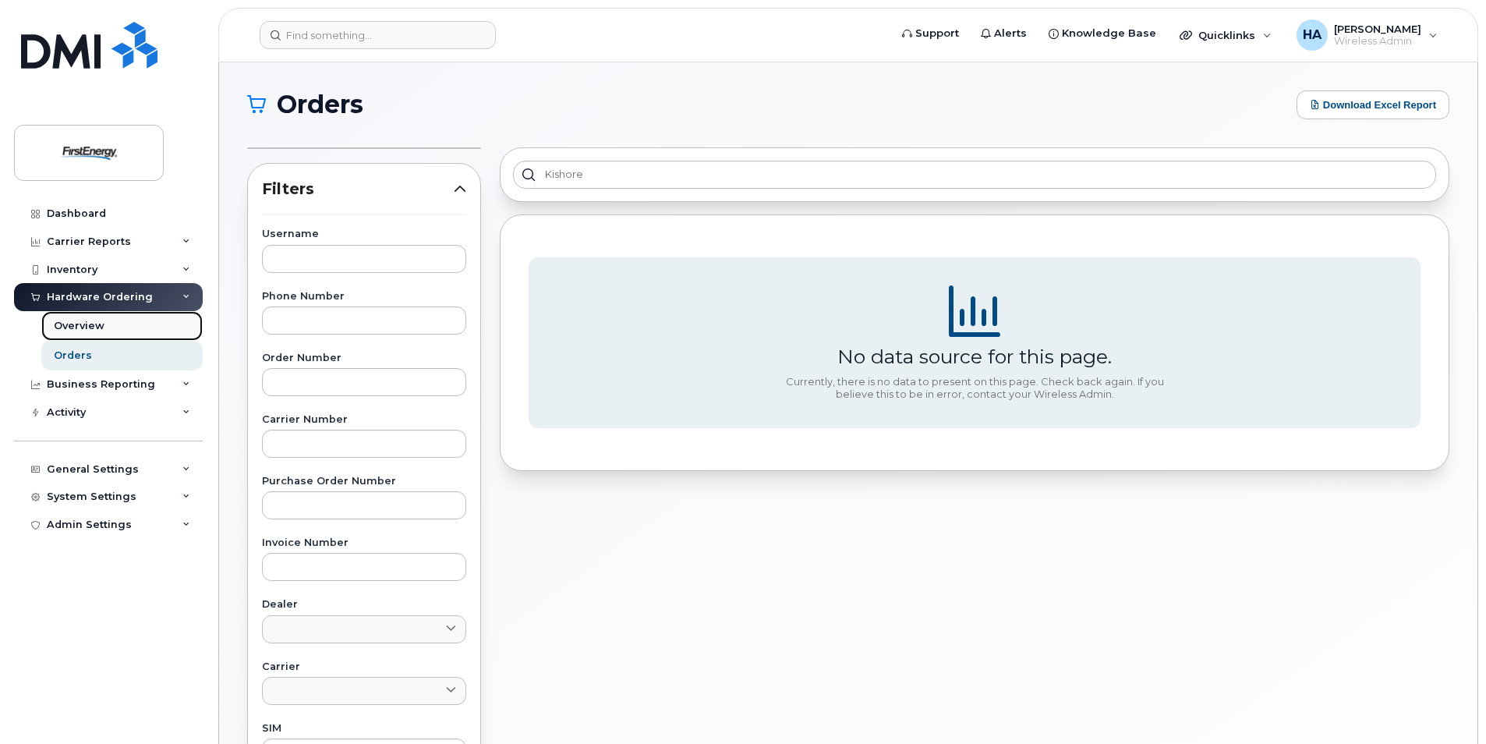
click at [122, 327] on link "Overview" at bounding box center [121, 326] width 161 height 30
click at [92, 327] on div "Overview" at bounding box center [79, 326] width 51 height 14
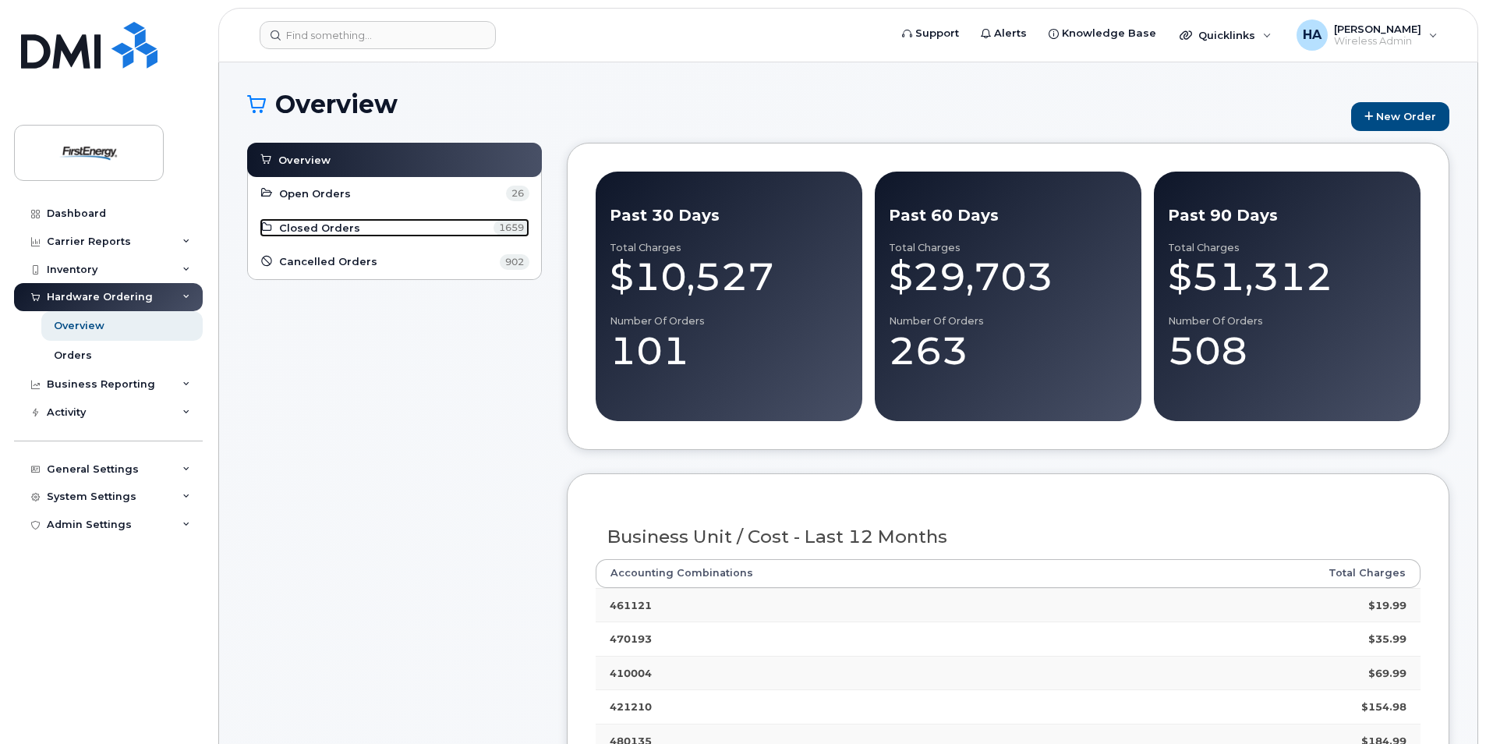
click at [320, 222] on span "Closed Orders" at bounding box center [319, 228] width 81 height 15
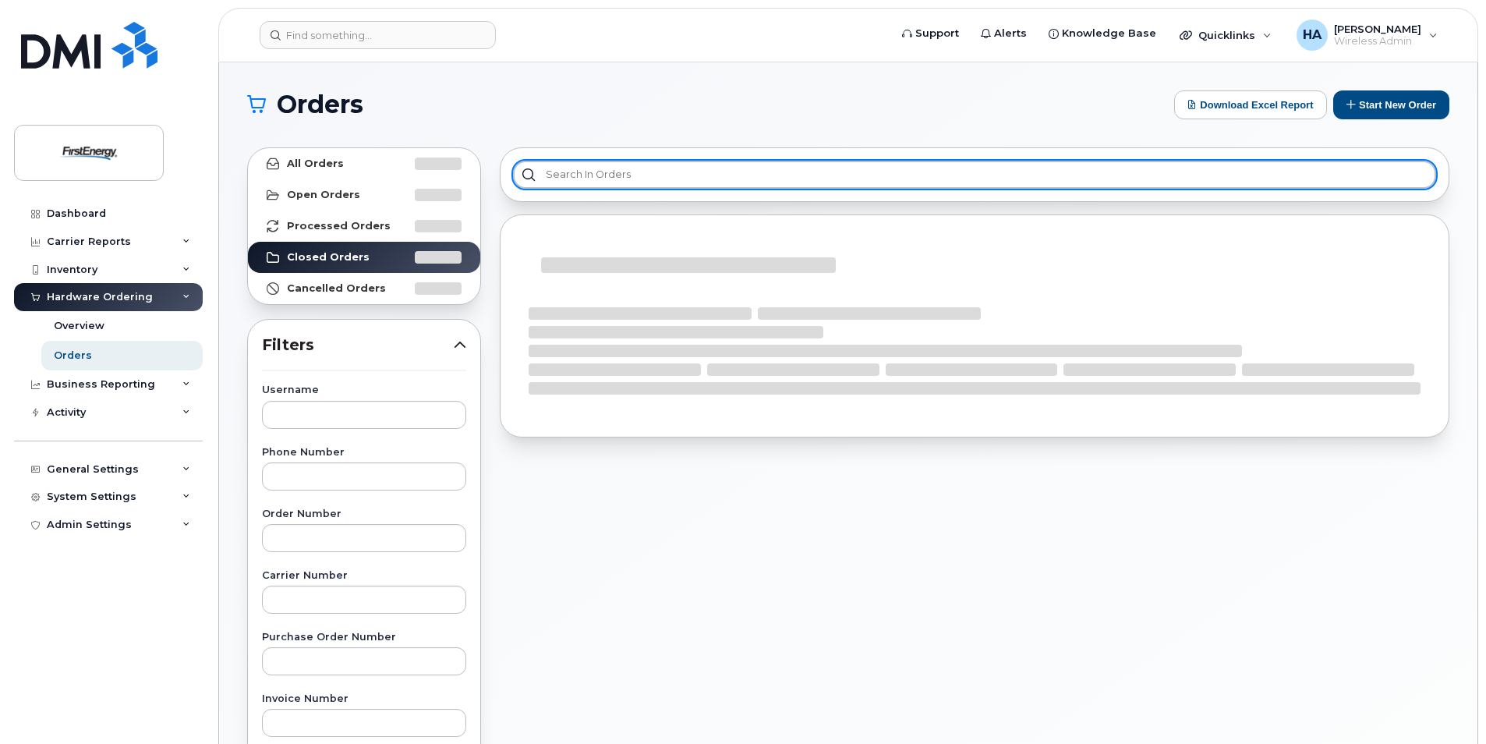
click at [553, 186] on input "text" at bounding box center [974, 175] width 923 height 28
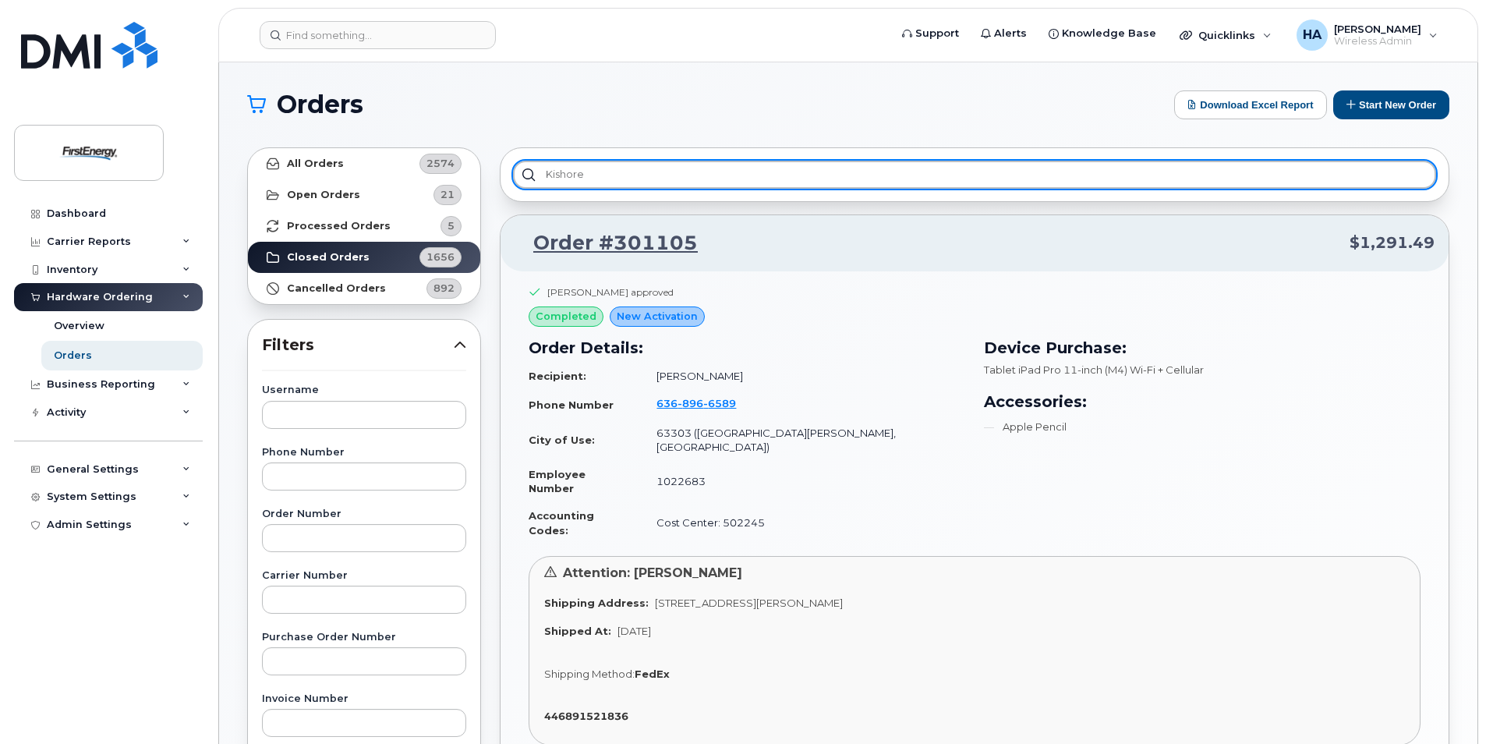
type input "kishore"
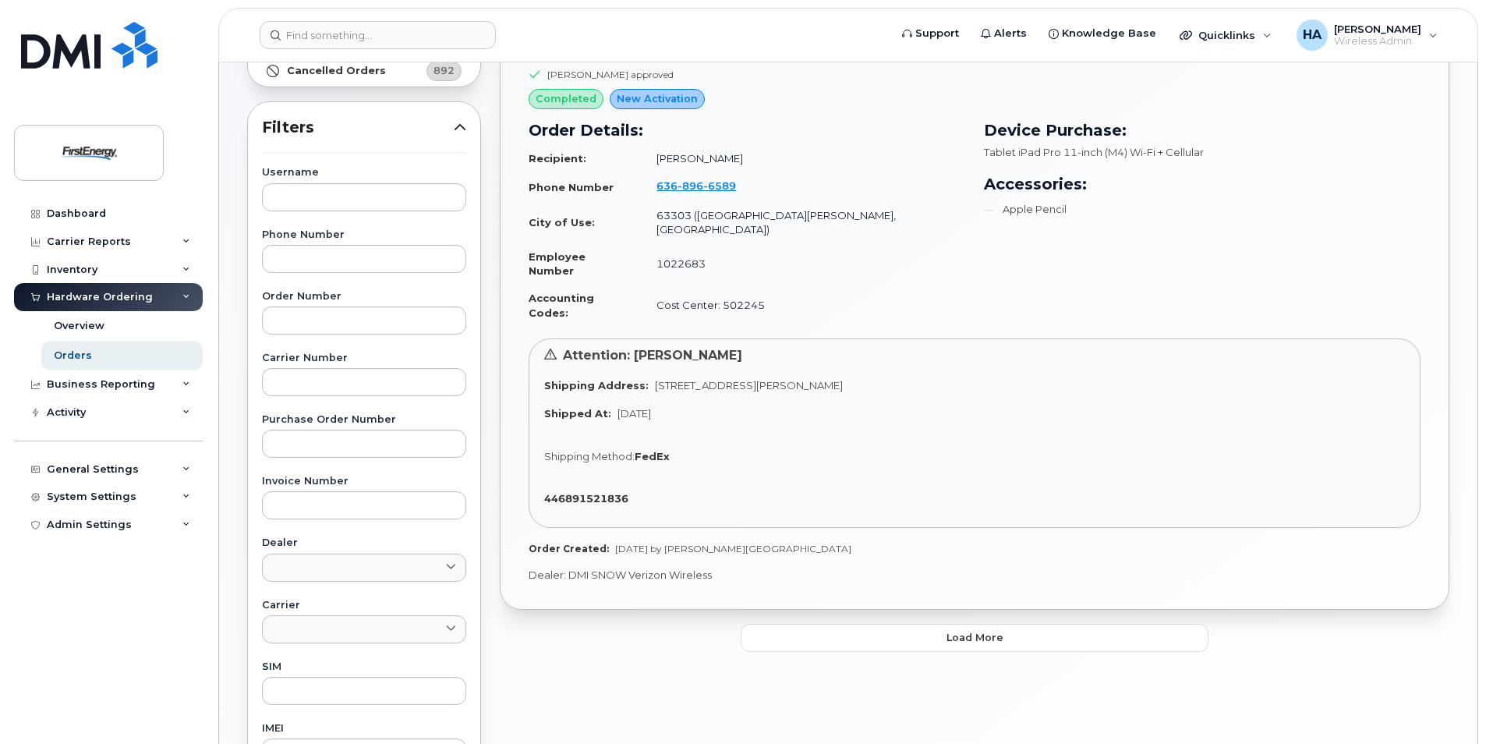
scroll to position [234, 0]
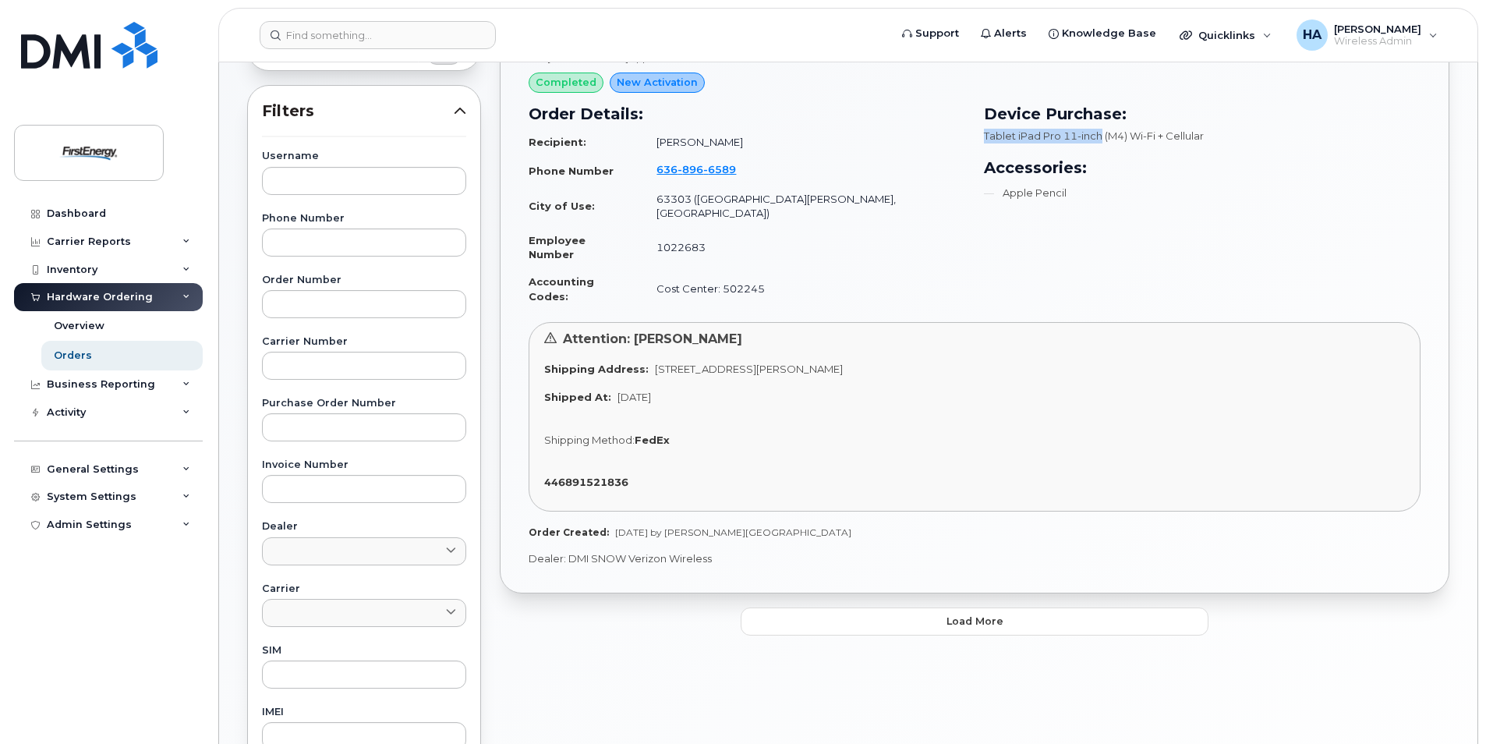
drag, startPoint x: 982, startPoint y: 131, endPoint x: 1104, endPoint y: 137, distance: 121.8
click at [1104, 137] on div "Device Purchase: Tablet iPad Pro 11-inch (M4) Wi-Fi + Cellular Accessories: App…" at bounding box center [1202, 206] width 455 height 226
copy span "Tablet iPad Pro 11-inch"
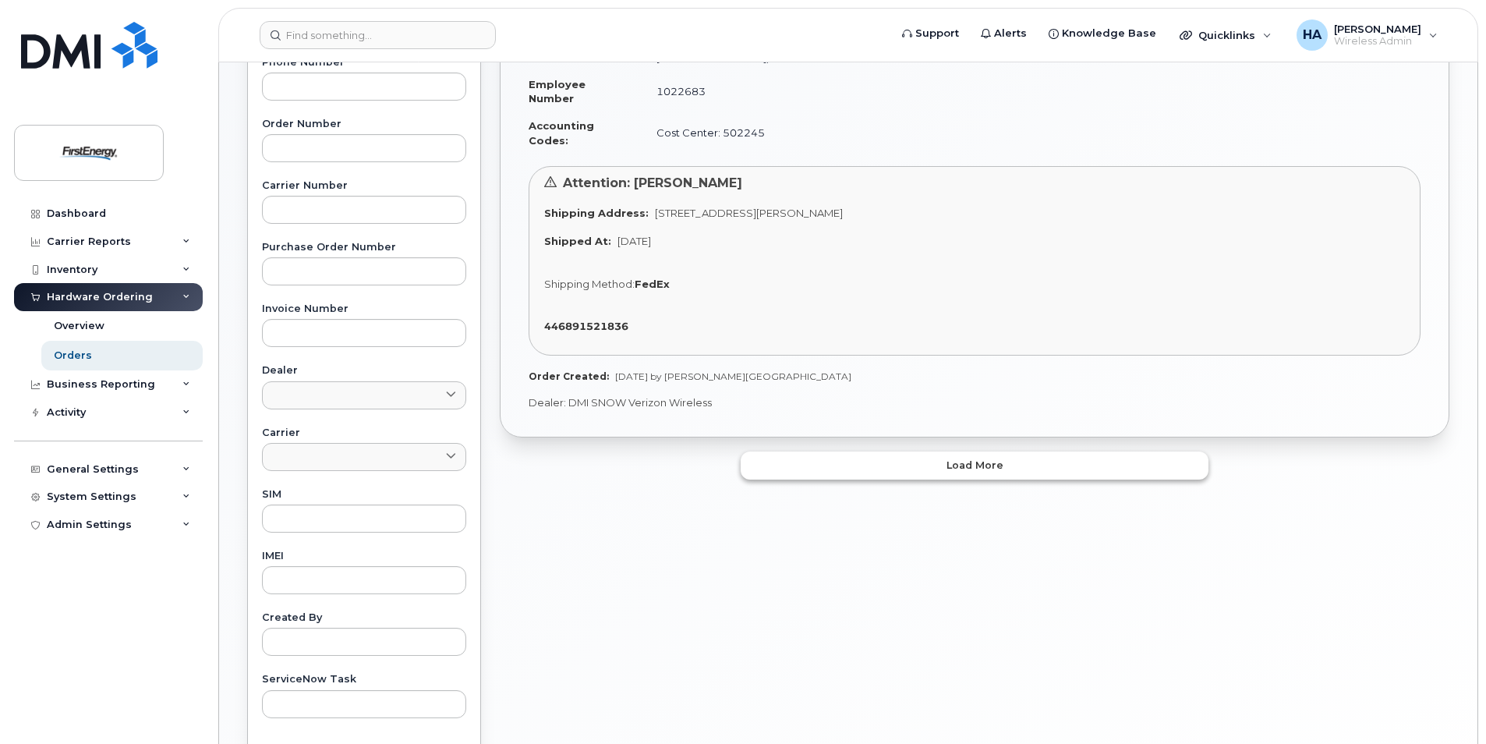
click at [1064, 451] on button "Load more" at bounding box center [975, 465] width 468 height 28
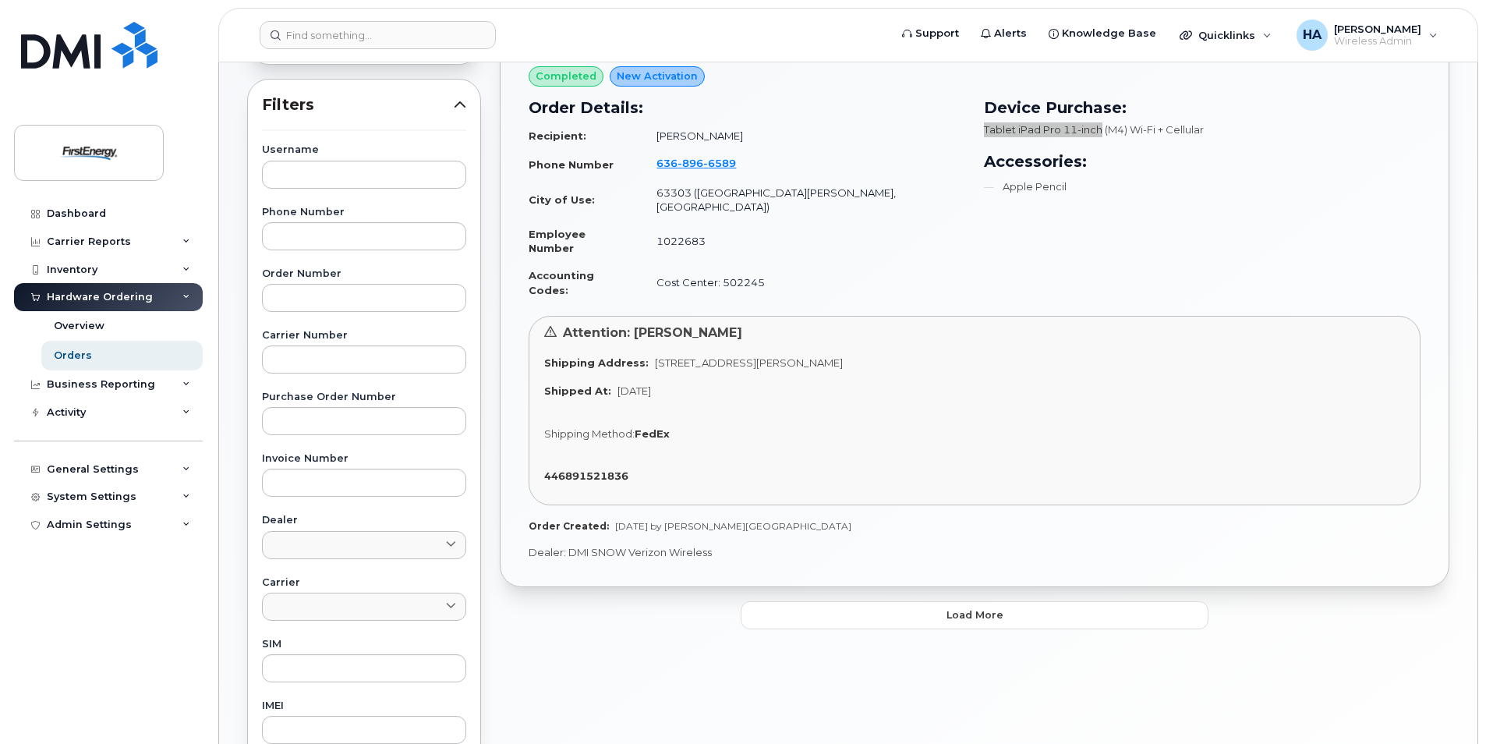
scroll to position [90, 0]
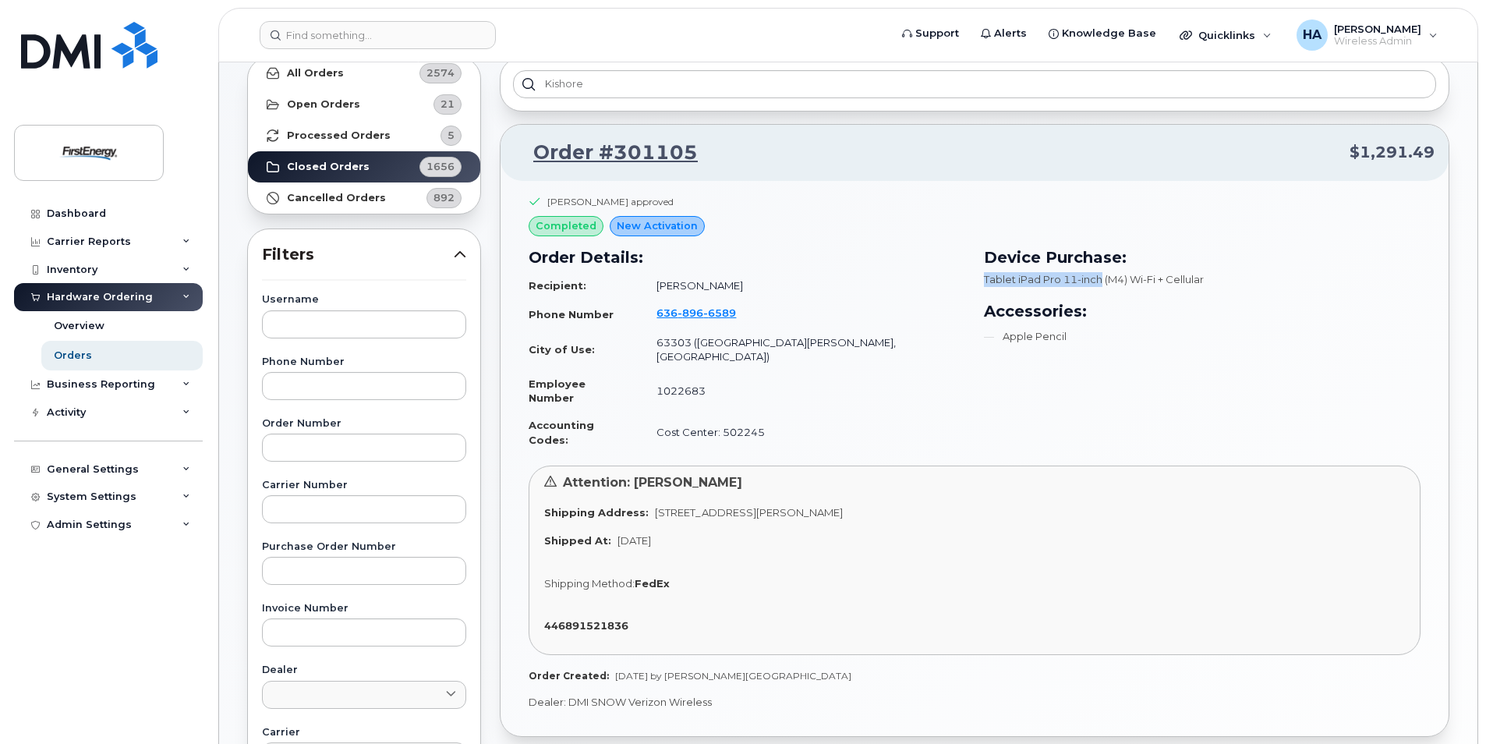
click at [1035, 278] on span "Tablet iPad Pro 11-inch (M4) Wi-Fi + Cellular" at bounding box center [1094, 279] width 220 height 12
drag, startPoint x: 1018, startPoint y: 278, endPoint x: 1127, endPoint y: 279, distance: 109.2
click at [1127, 279] on span "Tablet iPad Pro 11-inch (M4) Wi-Fi + Cellular" at bounding box center [1094, 279] width 220 height 12
click at [1131, 284] on span "Tablet iPad Pro 11-inch (M4) Wi-Fi + Cellular" at bounding box center [1094, 279] width 220 height 12
drag, startPoint x: 1131, startPoint y: 284, endPoint x: 1018, endPoint y: 285, distance: 112.3
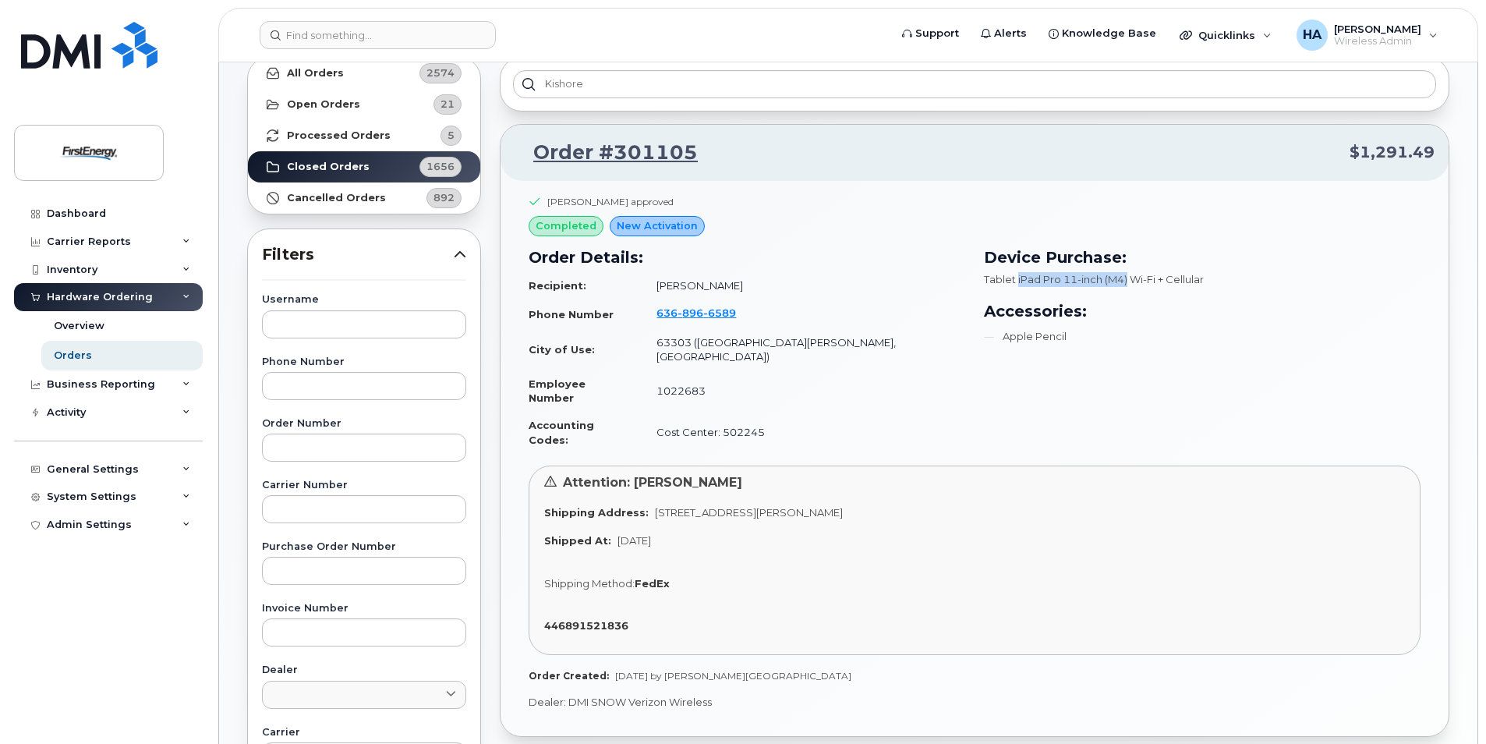
click at [1018, 285] on span "Tablet iPad Pro 11-inch (M4) Wi-Fi + Cellular" at bounding box center [1094, 279] width 220 height 12
copy span "iPad Pro 11-inch (M4)"
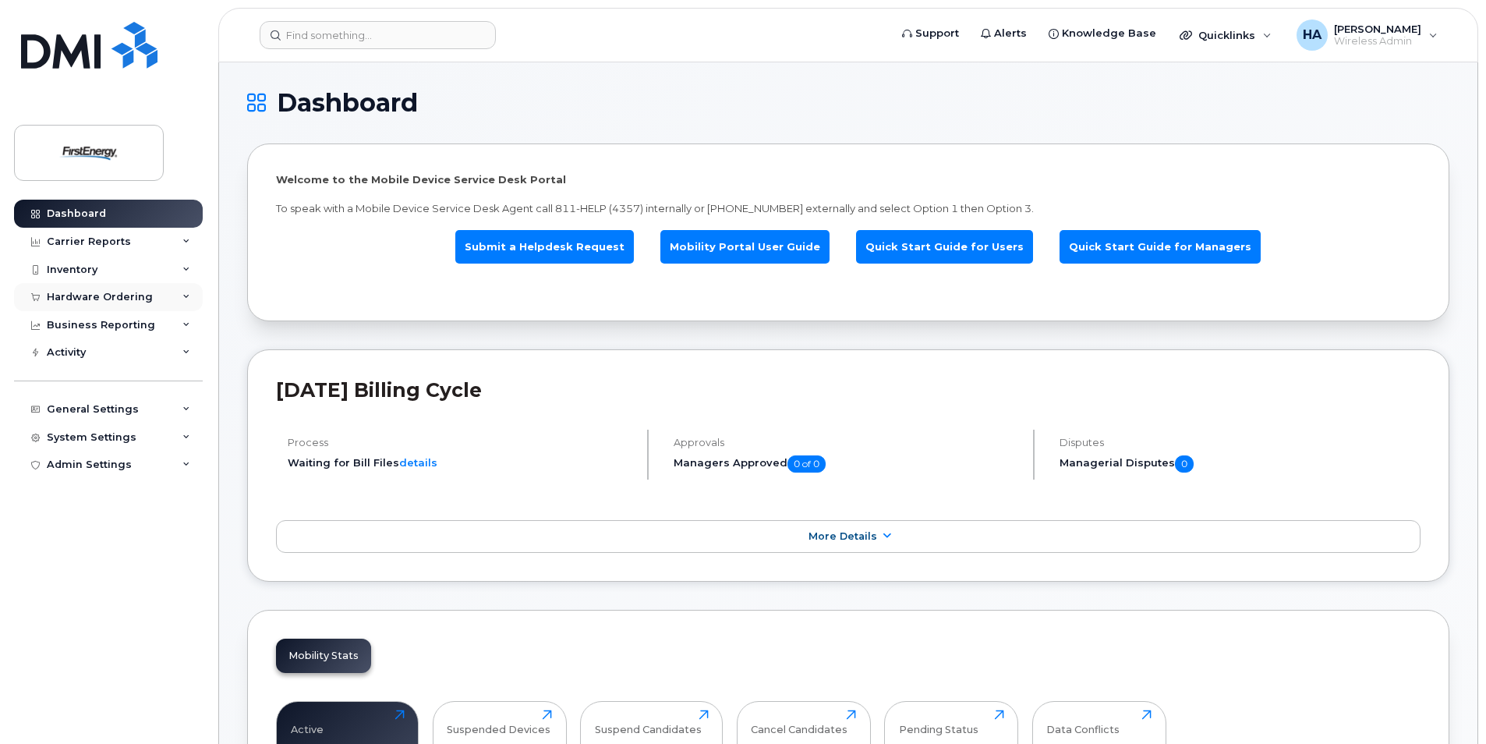
click at [185, 290] on div "Hardware Ordering" at bounding box center [108, 297] width 189 height 28
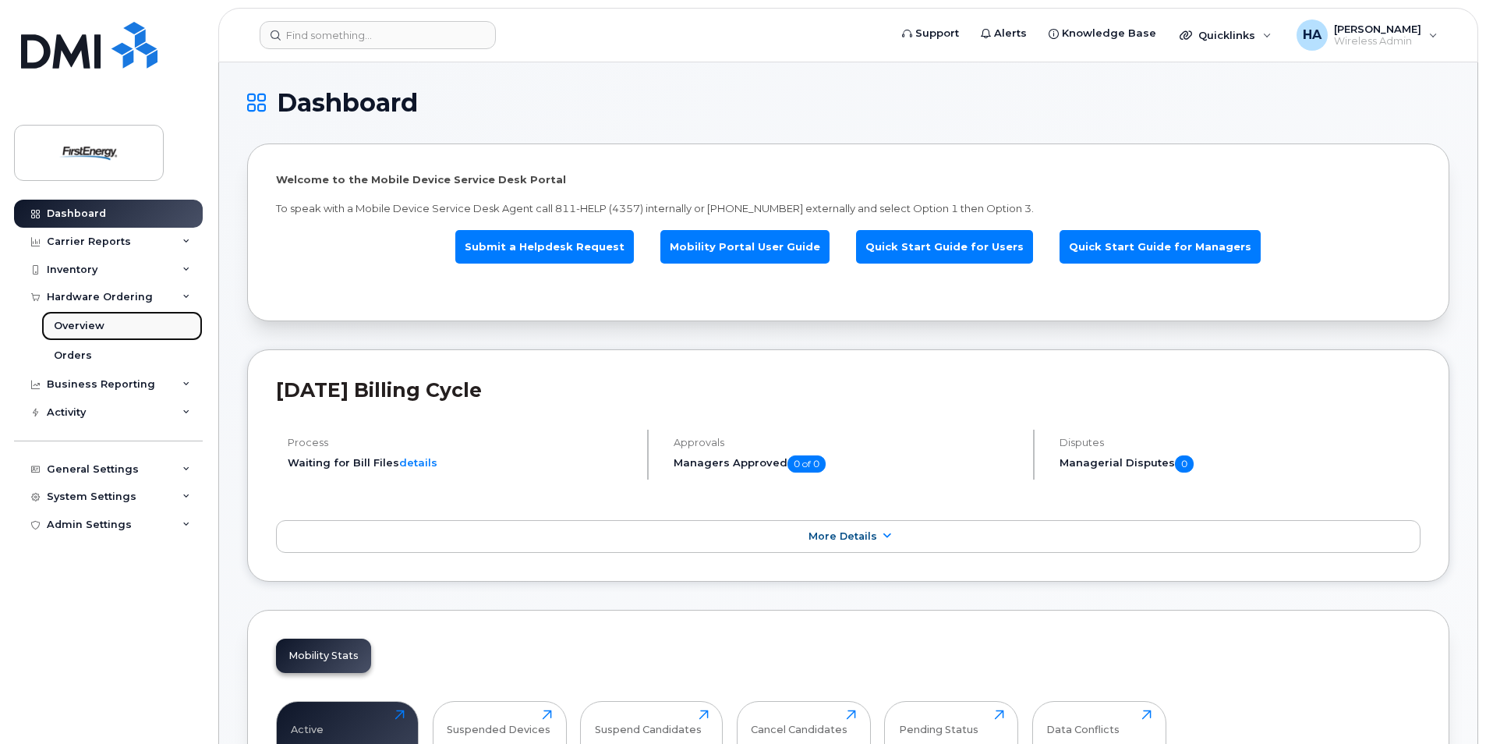
click at [85, 324] on div "Overview" at bounding box center [79, 326] width 51 height 14
